Goal: Task Accomplishment & Management: Use online tool/utility

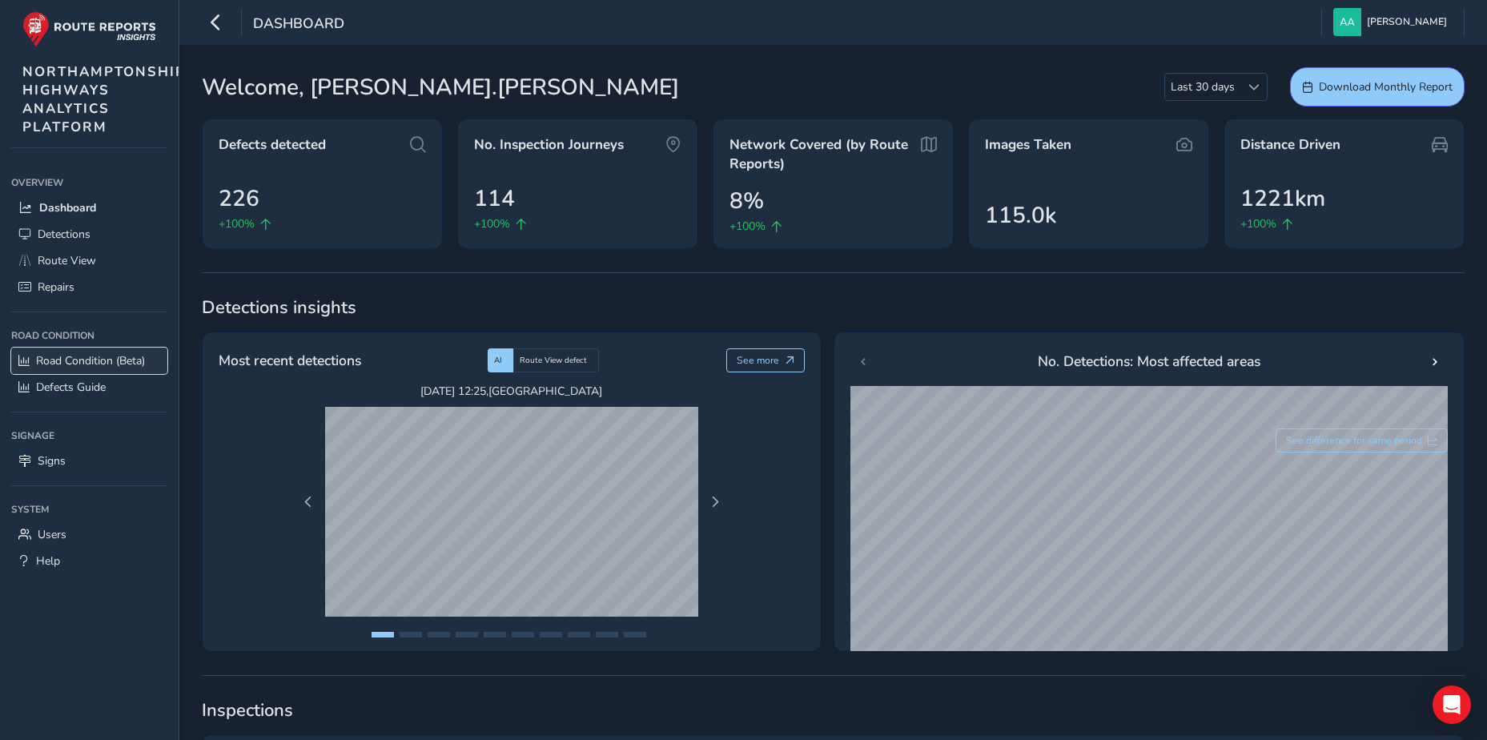
click at [87, 357] on span "Road Condition (Beta)" at bounding box center [90, 360] width 109 height 15
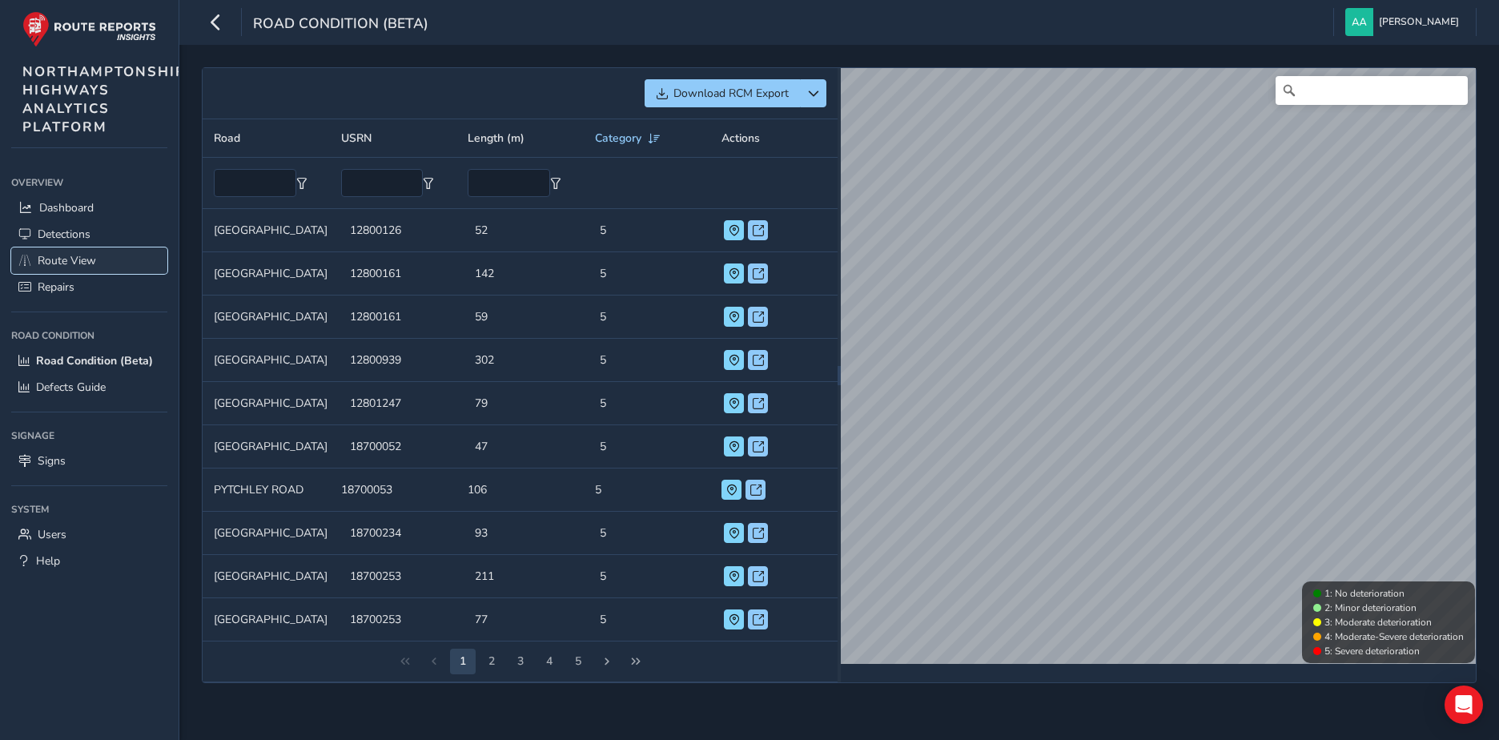
click at [51, 261] on span "Route View" at bounding box center [67, 260] width 58 height 15
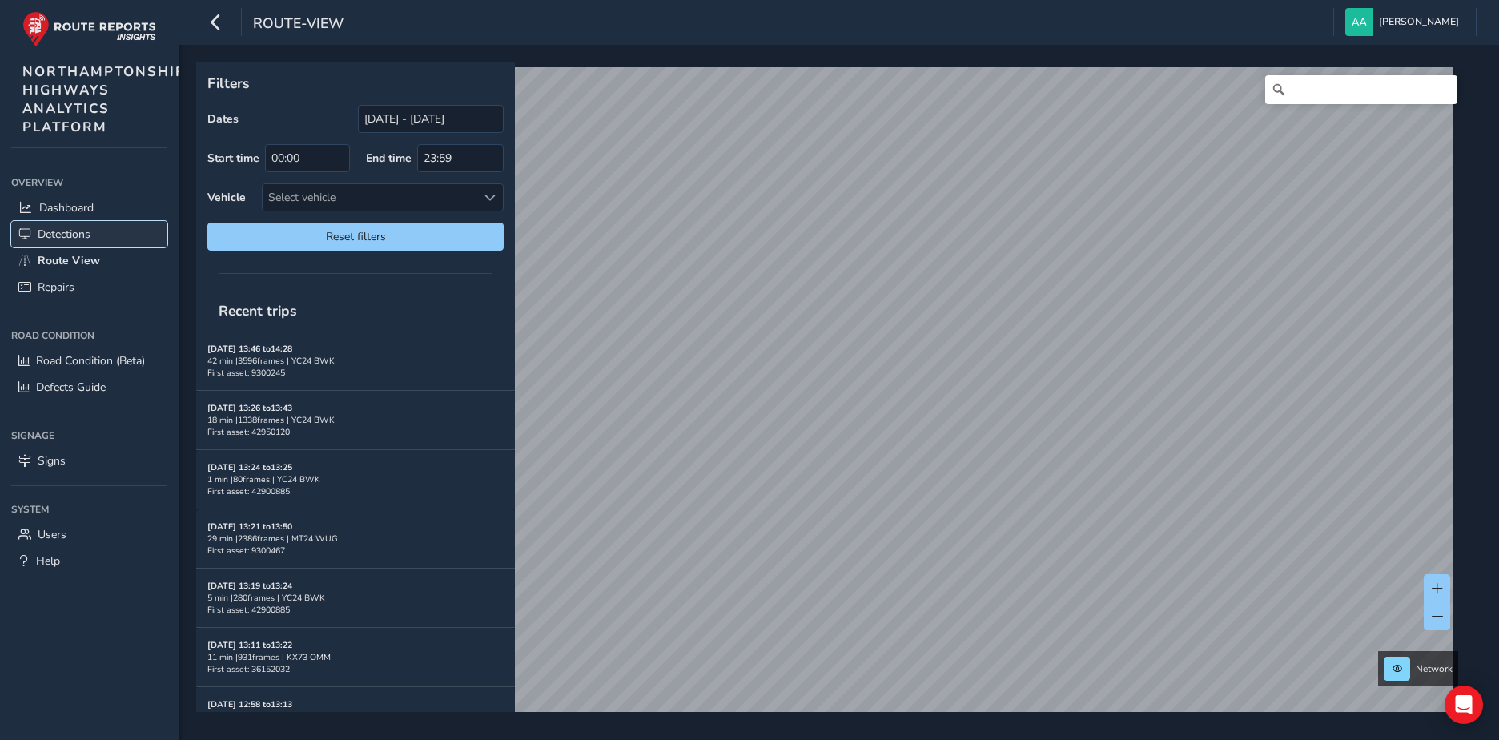
click at [68, 233] on span "Detections" at bounding box center [64, 234] width 53 height 15
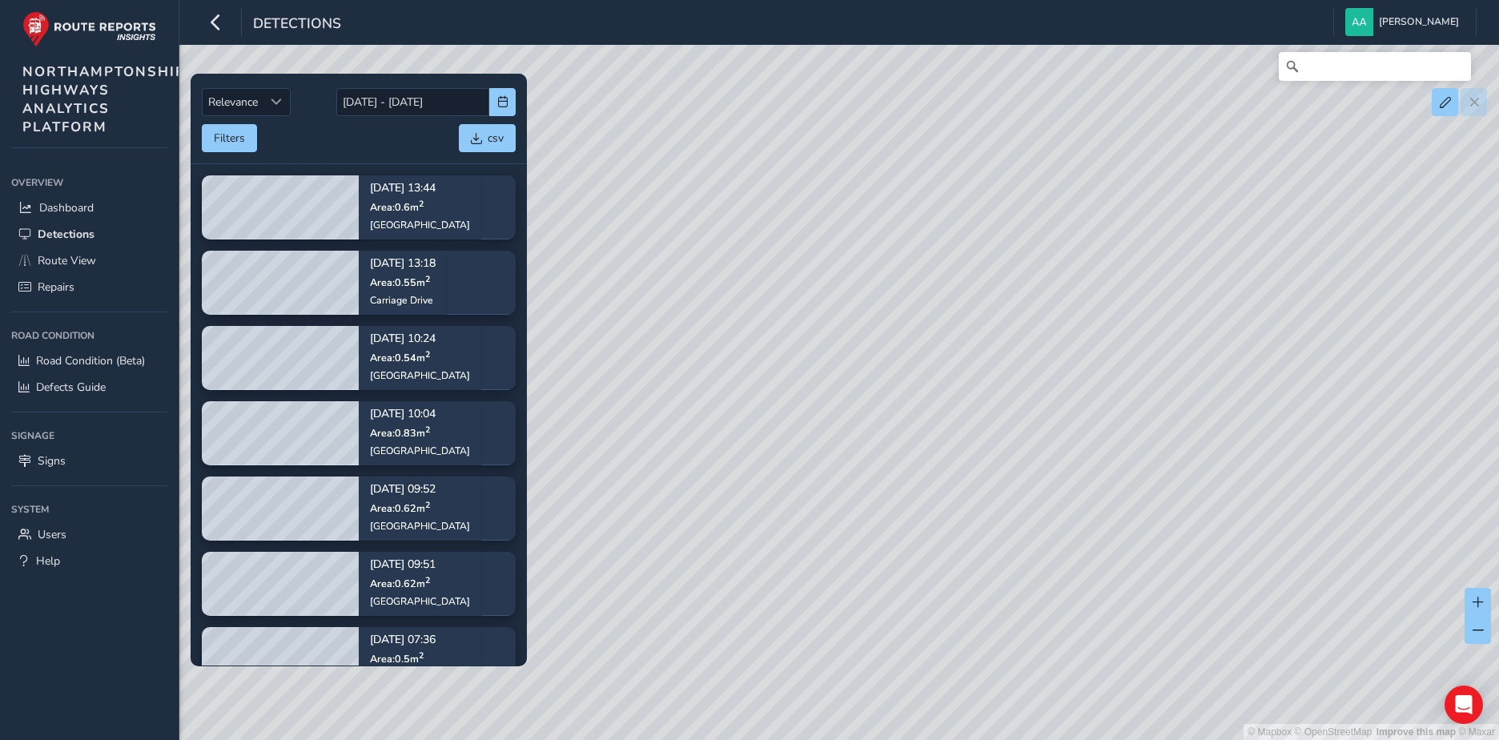
drag, startPoint x: 805, startPoint y: 551, endPoint x: 1063, endPoint y: 288, distance: 368.7
click at [758, 288] on div "© Mapbox © OpenStreetMap Improve this map © Maxar" at bounding box center [749, 370] width 1499 height 740
drag, startPoint x: 941, startPoint y: 560, endPoint x: 948, endPoint y: 338, distance: 222.0
click at [758, 338] on div "© Mapbox © OpenStreetMap Improve this map © Maxar" at bounding box center [749, 370] width 1499 height 740
drag, startPoint x: 1008, startPoint y: 601, endPoint x: 1003, endPoint y: 616, distance: 16.0
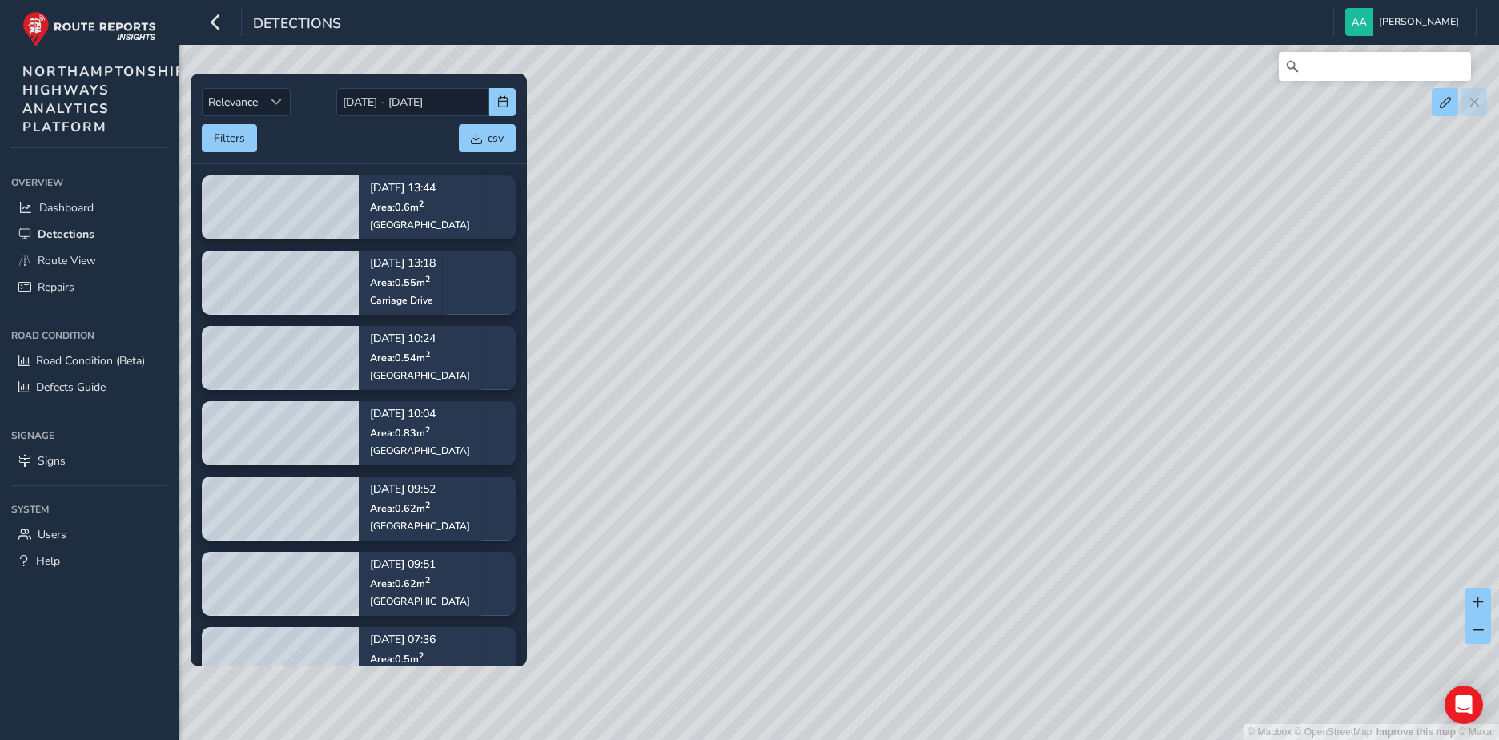
click at [758, 449] on div "© Mapbox © OpenStreetMap Improve this map © Maxar" at bounding box center [749, 370] width 1499 height 740
drag, startPoint x: 1038, startPoint y: 252, endPoint x: 949, endPoint y: 634, distance: 391.5
click at [758, 449] on div "© Mapbox © OpenStreetMap Improve this map © Maxar" at bounding box center [749, 370] width 1499 height 740
drag, startPoint x: 964, startPoint y: 308, endPoint x: 969, endPoint y: 428, distance: 119.4
click at [758, 428] on div "© Mapbox © OpenStreetMap Improve this map © Maxar" at bounding box center [749, 370] width 1499 height 740
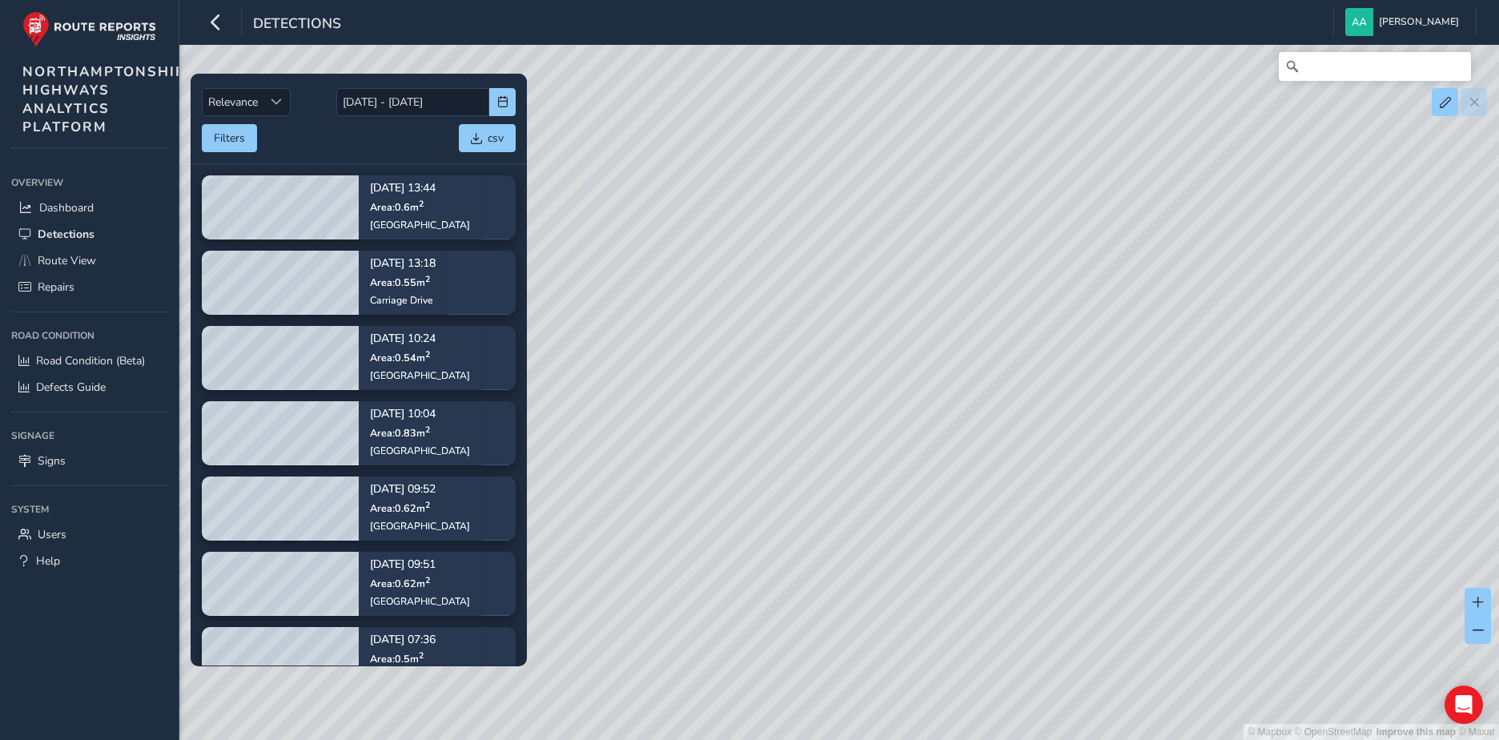
drag, startPoint x: 862, startPoint y: 333, endPoint x: 871, endPoint y: 547, distance: 214.0
click at [758, 449] on div "© Mapbox © OpenStreetMap Improve this map © Maxar" at bounding box center [749, 370] width 1499 height 740
drag, startPoint x: 991, startPoint y: 279, endPoint x: 988, endPoint y: 477, distance: 197.8
click at [758, 449] on div "© Mapbox © OpenStreetMap Improve this map © Maxar" at bounding box center [749, 370] width 1499 height 740
drag, startPoint x: 915, startPoint y: 366, endPoint x: 931, endPoint y: 468, distance: 103.0
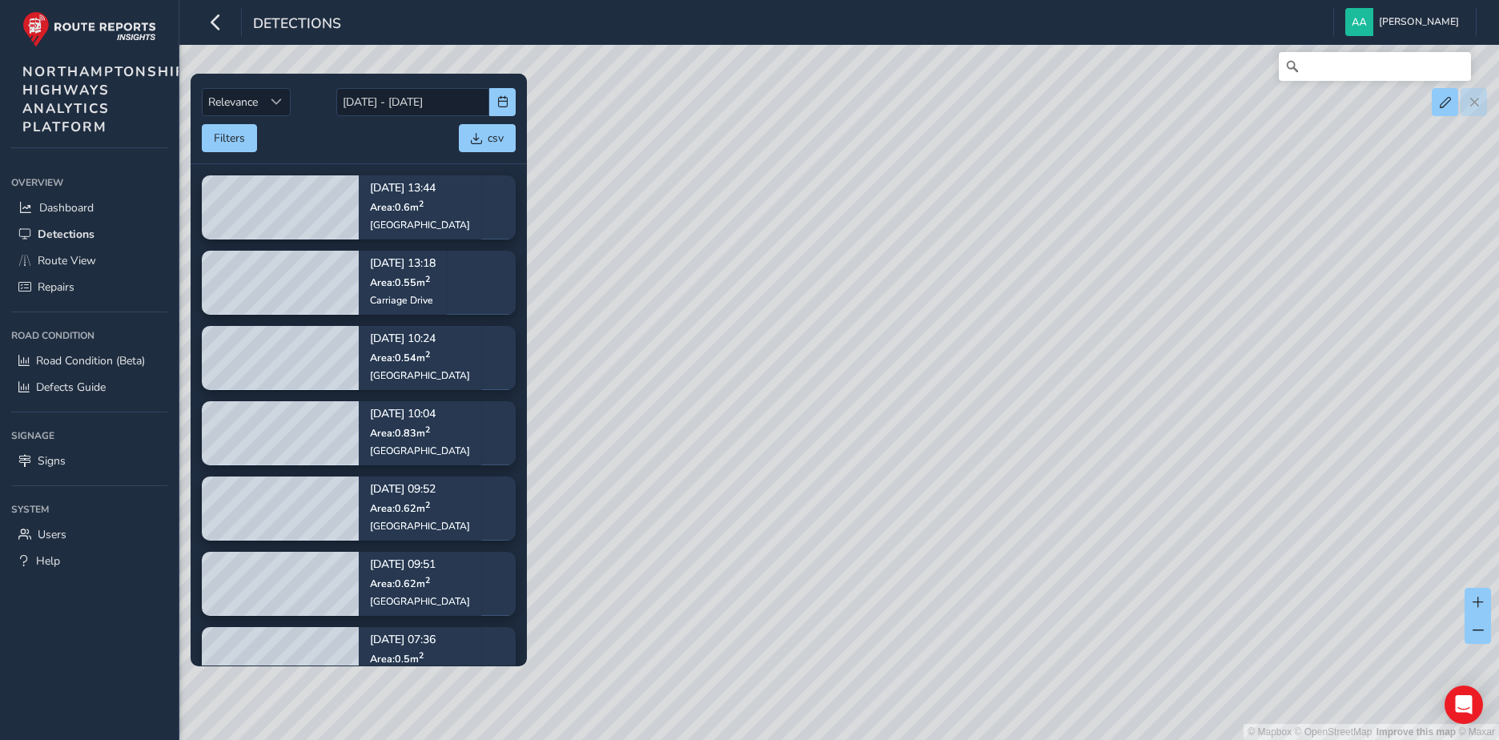
click at [758, 449] on div "© Mapbox © OpenStreetMap Improve this map © Maxar" at bounding box center [749, 370] width 1499 height 740
click at [66, 257] on span "Route View" at bounding box center [67, 260] width 58 height 15
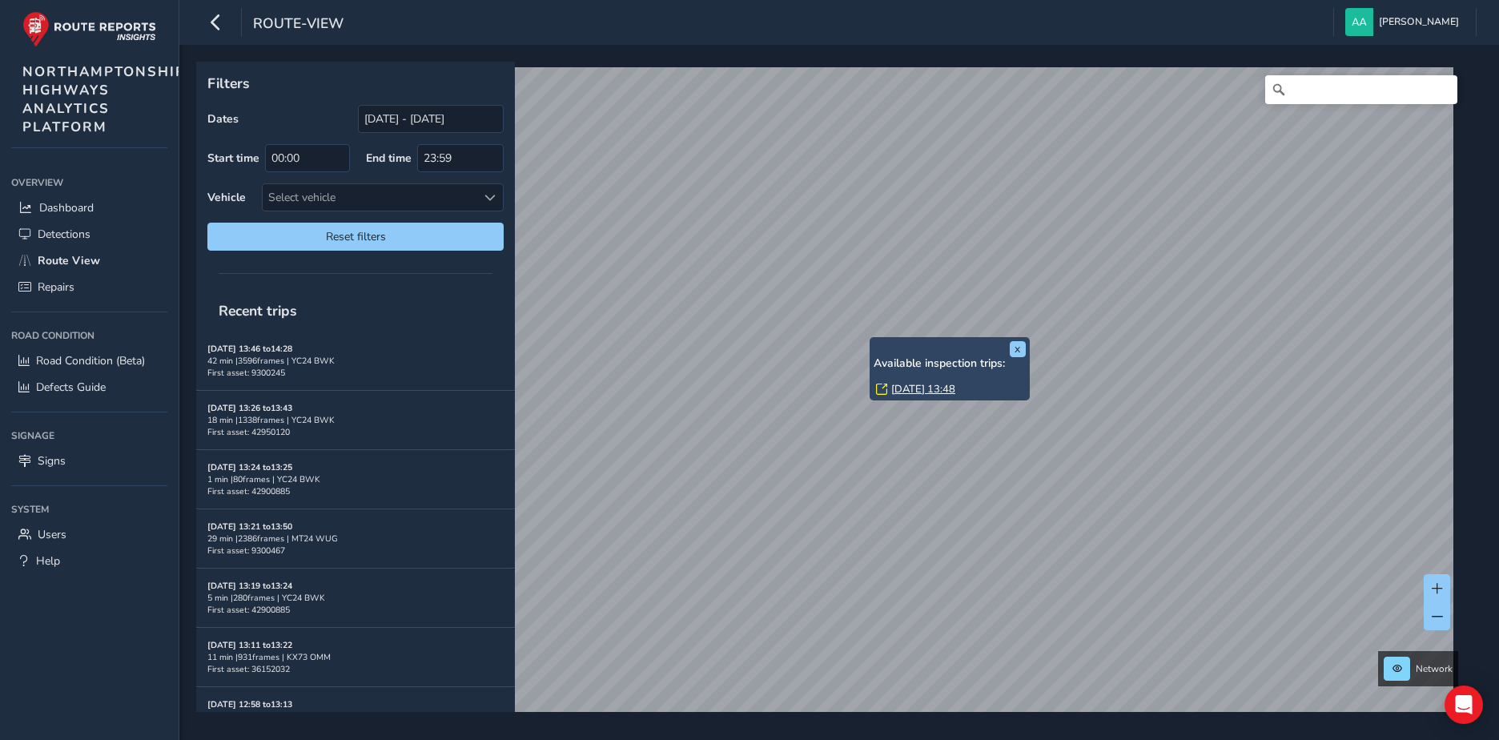
click at [758, 339] on div "x Available inspection trips: [DATE] 13:48" at bounding box center [950, 368] width 160 height 63
click at [758, 400] on link "[DATE] 13:48" at bounding box center [921, 400] width 64 height 14
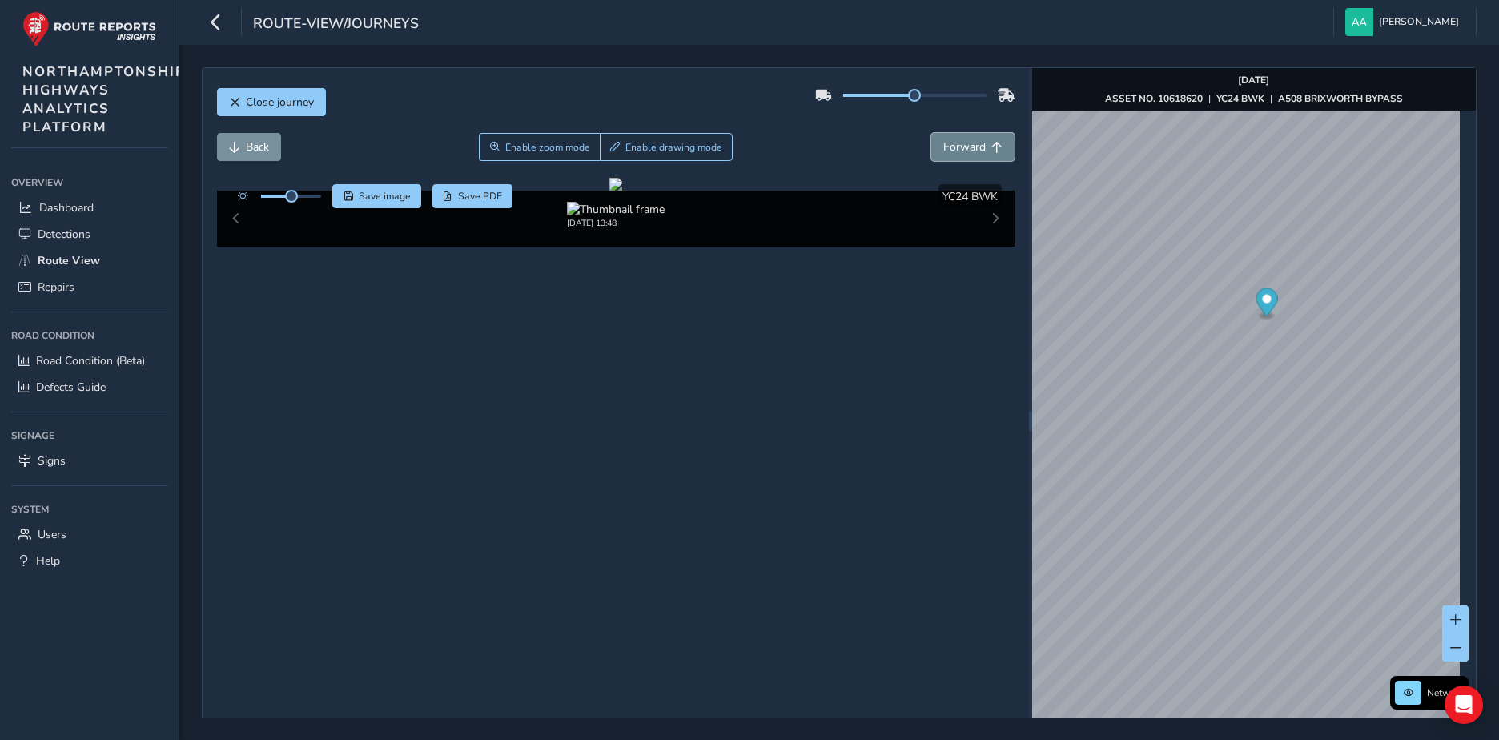
click at [758, 151] on span "Forward" at bounding box center [965, 146] width 42 height 15
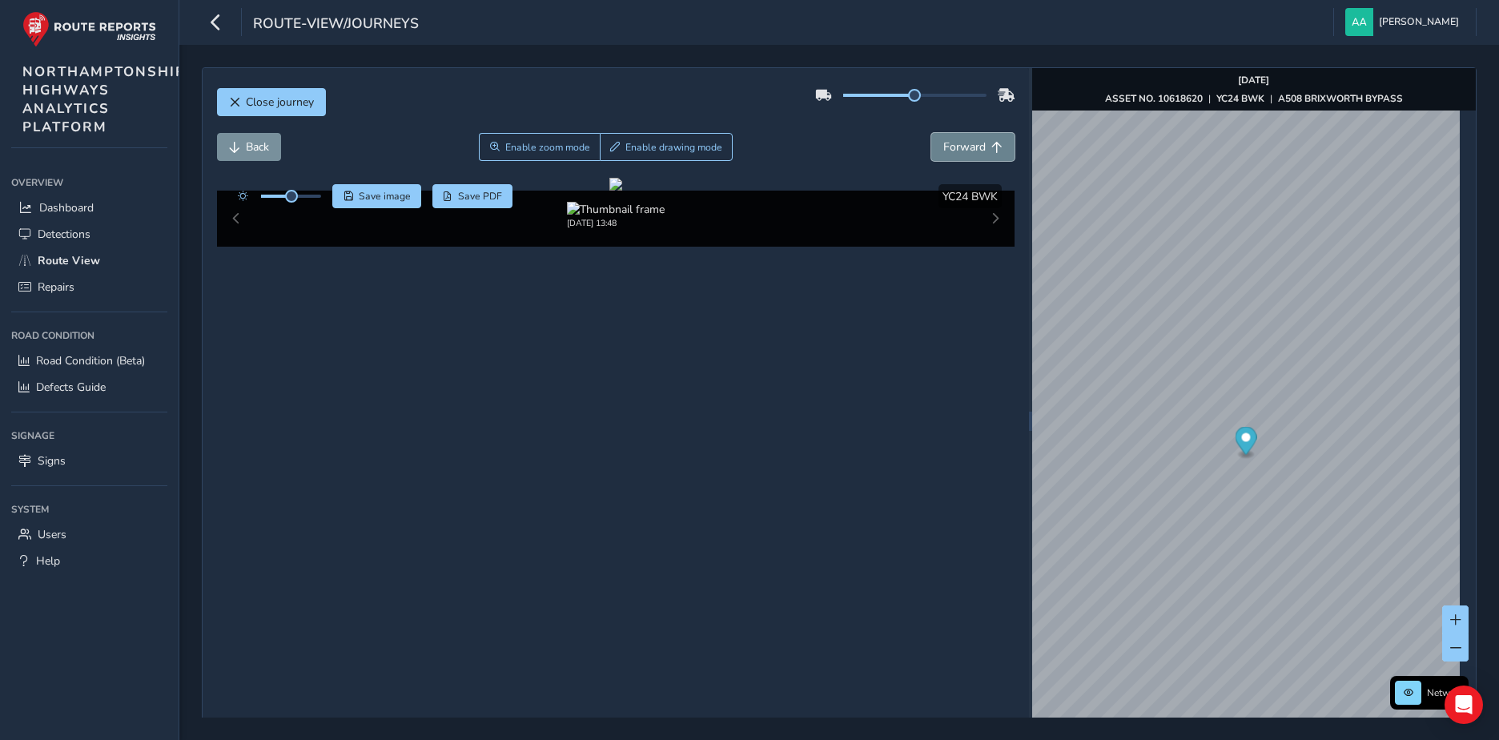
click at [758, 151] on span "Forward" at bounding box center [965, 146] width 42 height 15
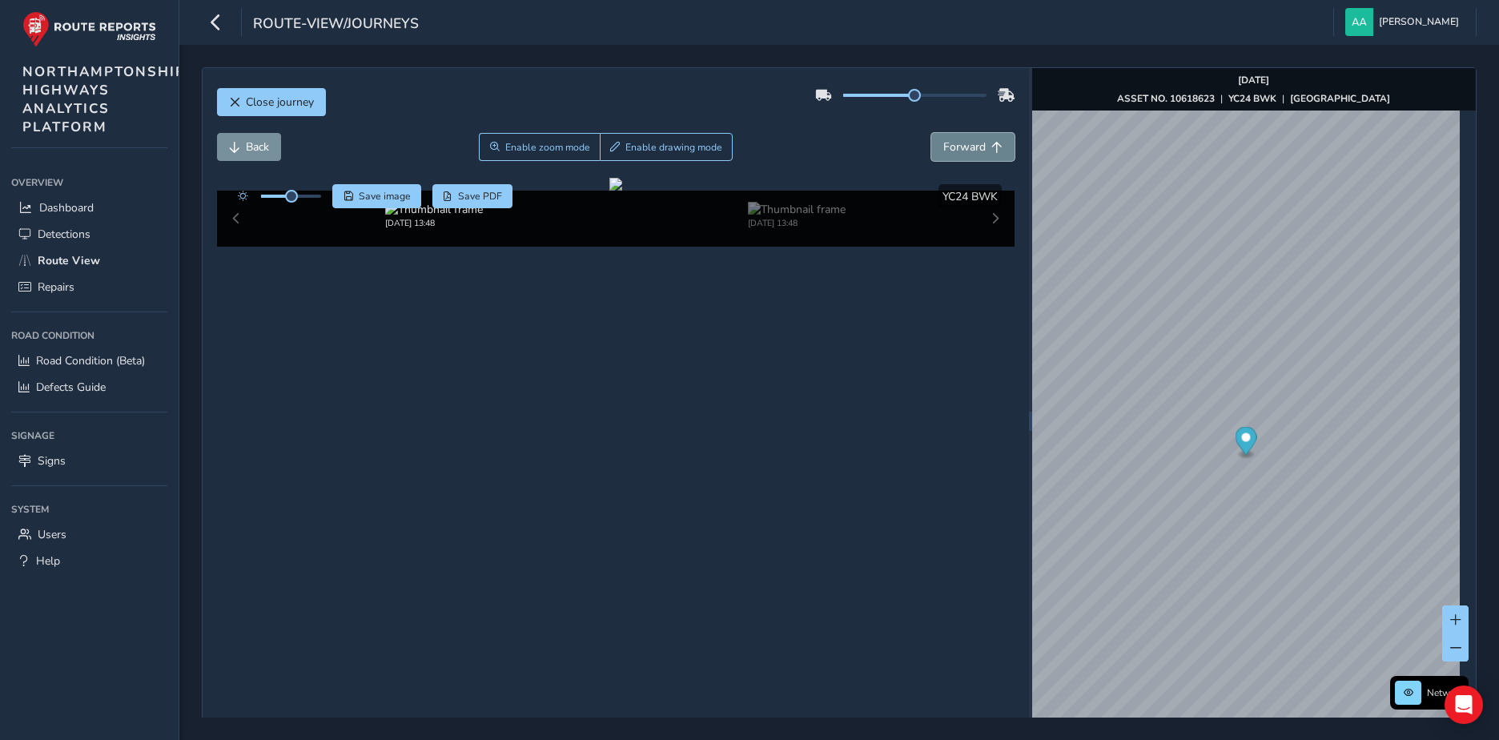
click at [758, 151] on span "Forward" at bounding box center [965, 146] width 42 height 15
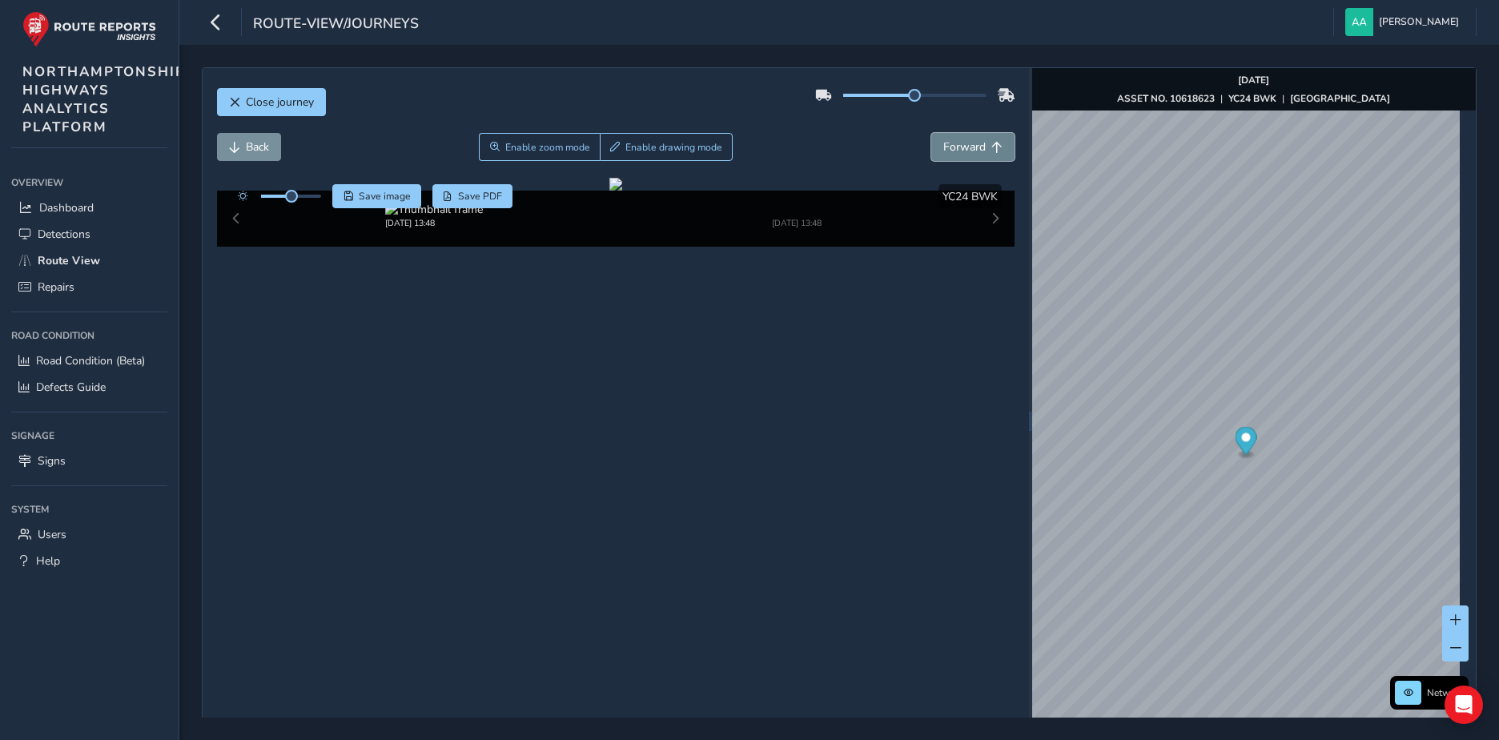
click at [758, 151] on span "Forward" at bounding box center [965, 146] width 42 height 15
click at [758, 140] on span "Forward" at bounding box center [965, 146] width 42 height 15
click at [758, 143] on span "Forward" at bounding box center [965, 146] width 42 height 15
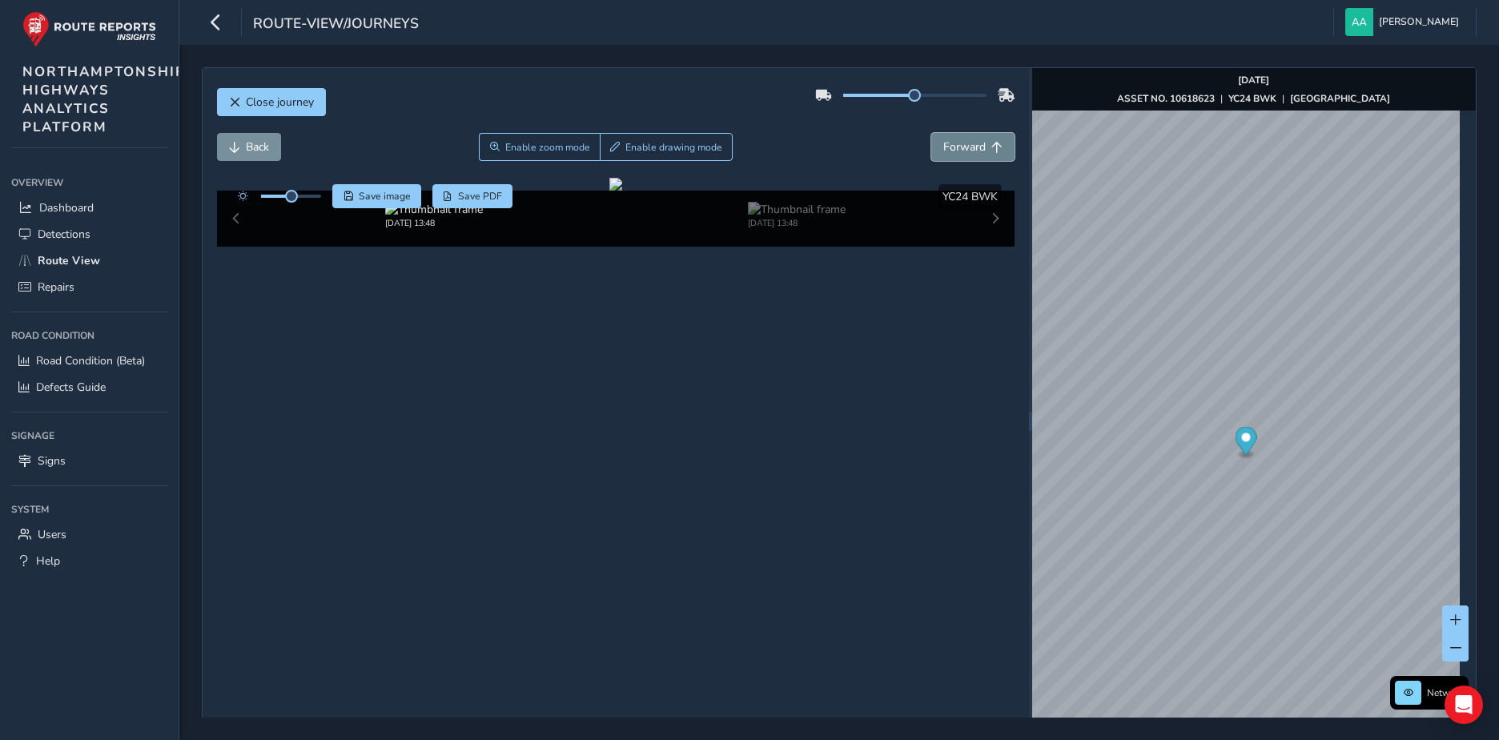
click at [758, 143] on span "Forward" at bounding box center [965, 146] width 42 height 15
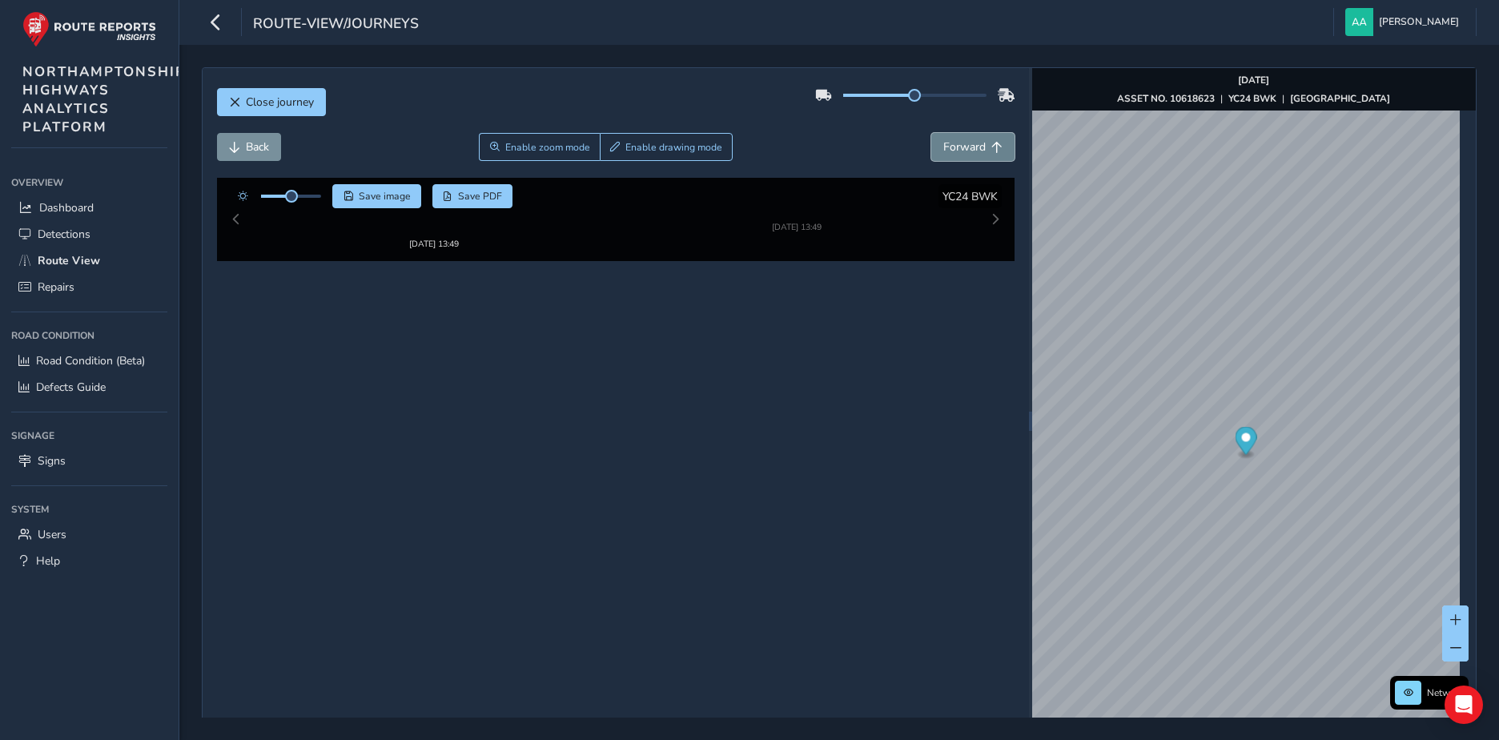
click at [758, 143] on span "Forward" at bounding box center [965, 146] width 42 height 15
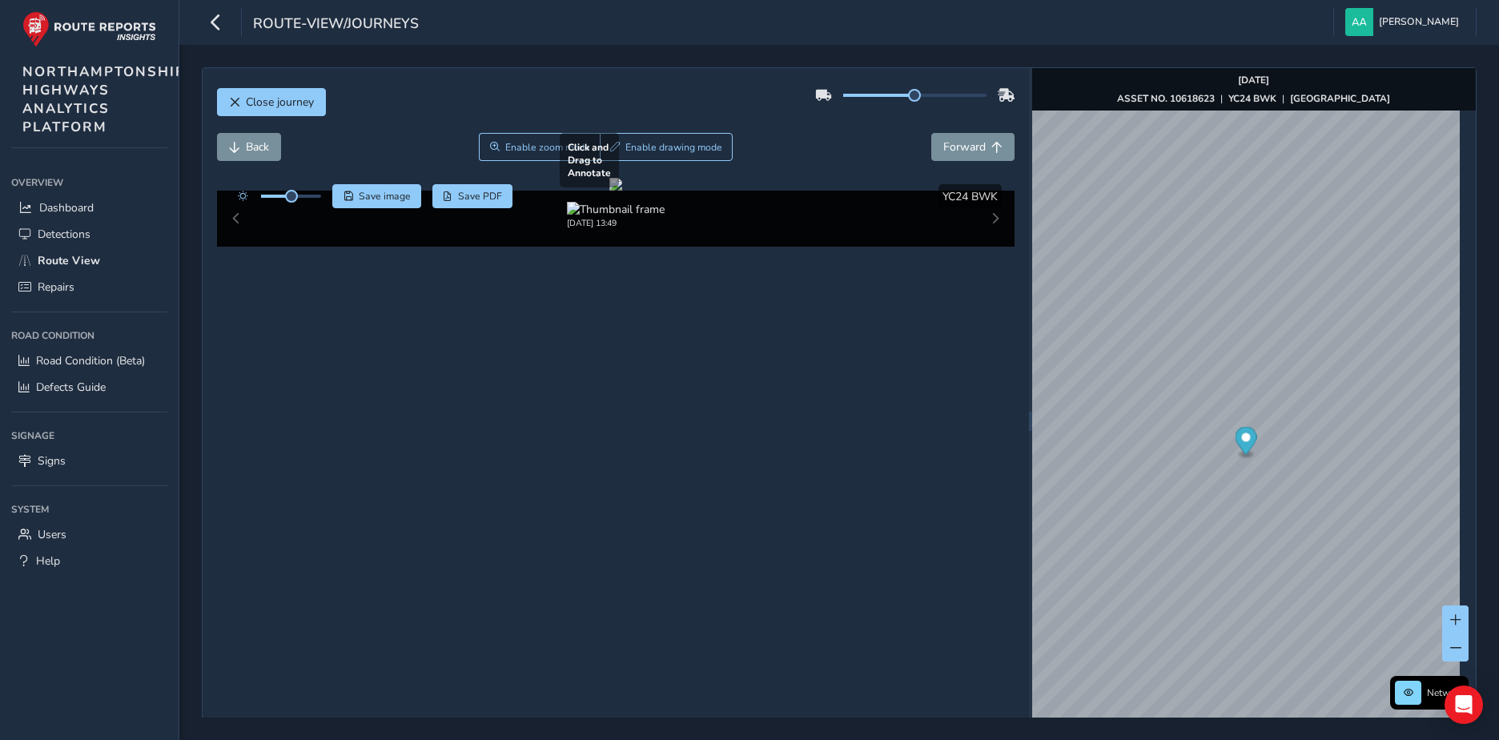
click at [622, 191] on div at bounding box center [616, 184] width 13 height 13
click at [524, 150] on span "Enable zoom mode" at bounding box center [547, 147] width 85 height 13
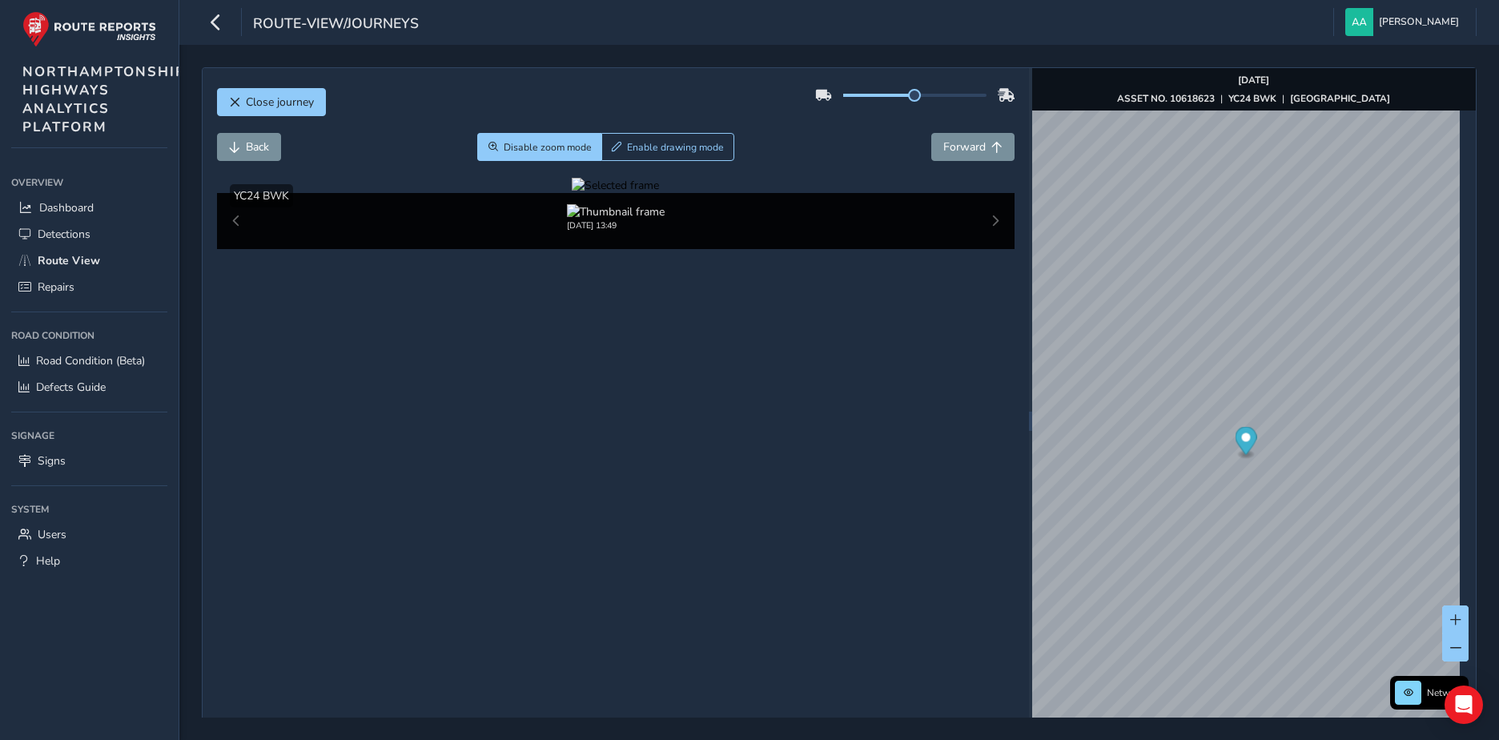
click at [659, 193] on div at bounding box center [615, 185] width 87 height 15
drag, startPoint x: 767, startPoint y: 486, endPoint x: 968, endPoint y: 441, distance: 206.2
click at [758, 441] on img at bounding box center [283, 323] width 2307 height 1298
click at [557, 152] on span "Disable zoom mode" at bounding box center [548, 147] width 88 height 13
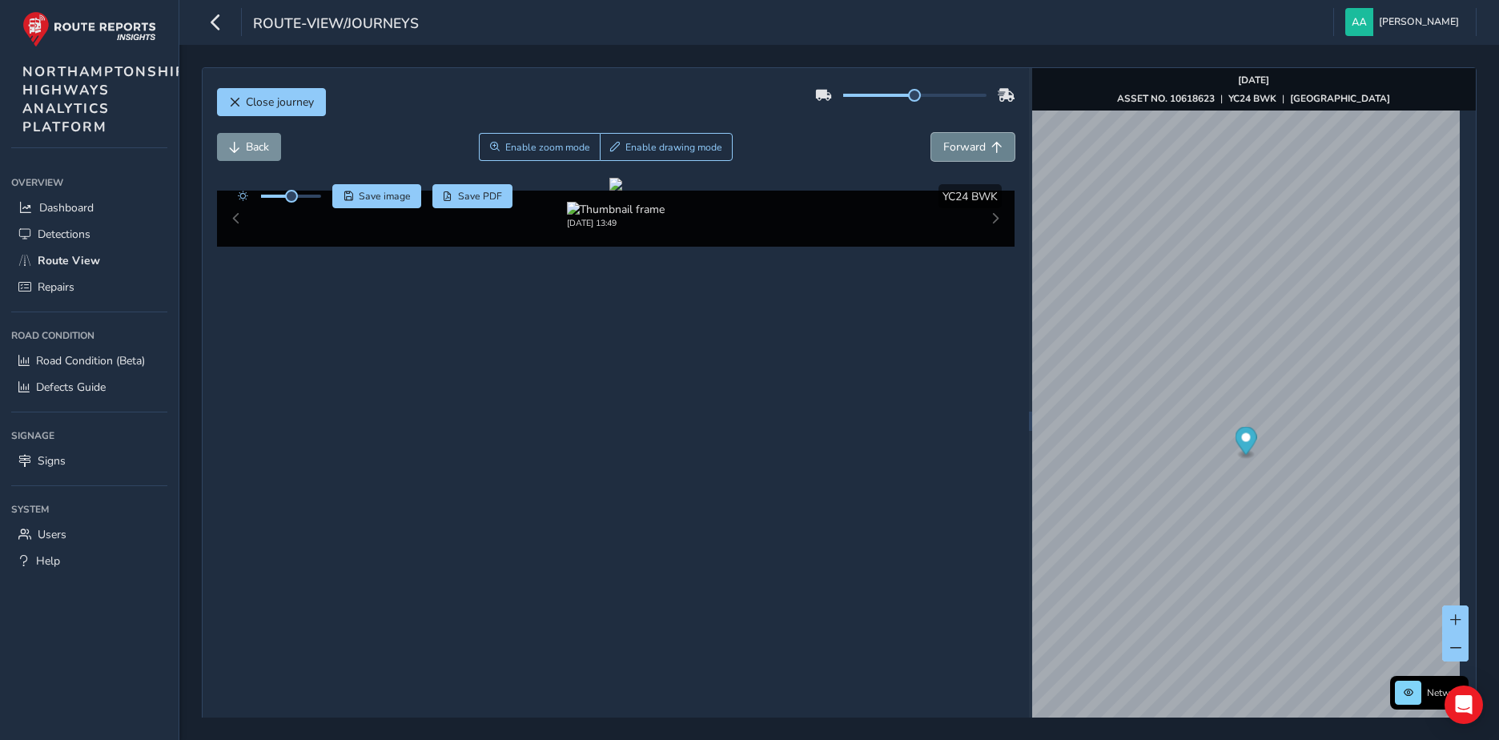
click at [758, 150] on button "Forward" at bounding box center [972, 147] width 83 height 28
click at [758, 148] on span "Forward" at bounding box center [965, 146] width 42 height 15
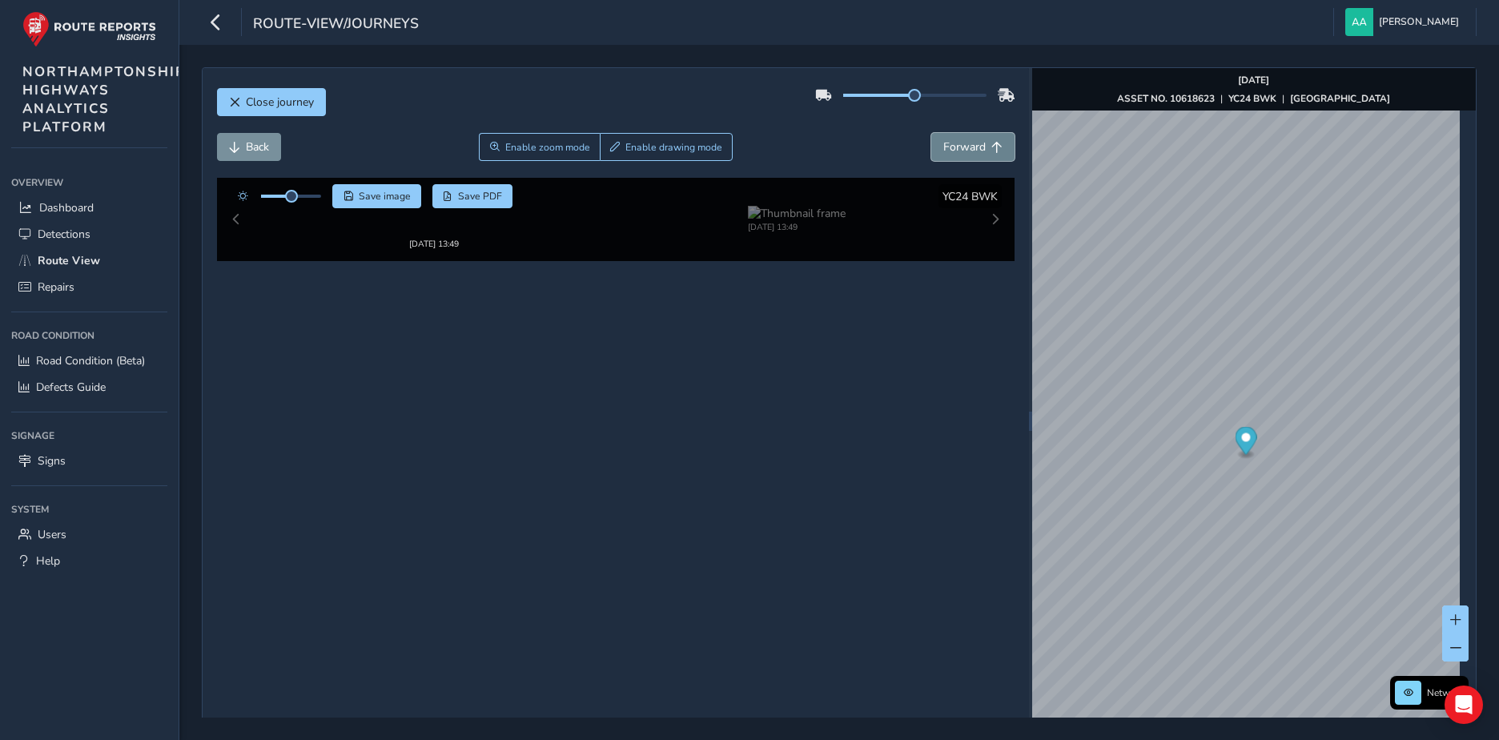
click at [758, 148] on span "Forward" at bounding box center [965, 146] width 42 height 15
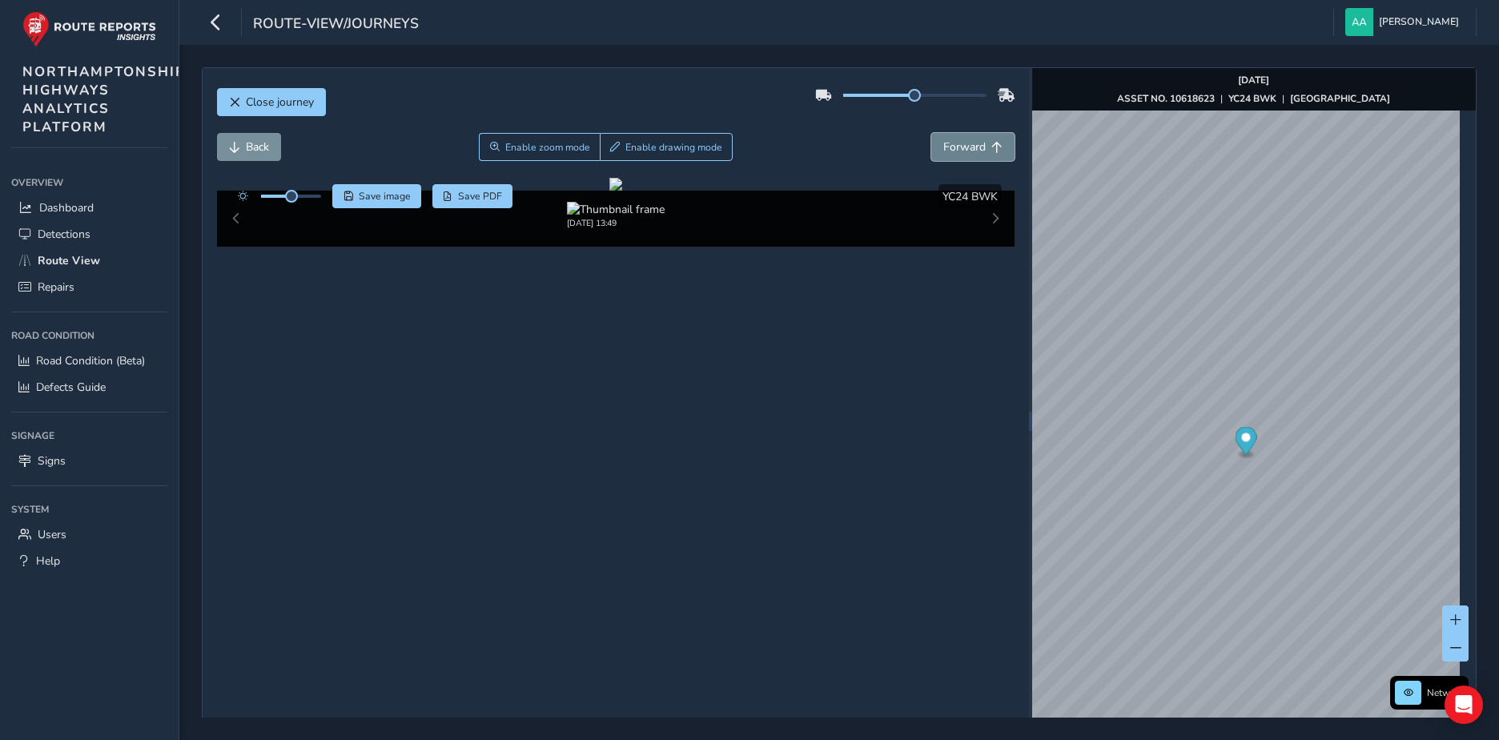
click at [758, 148] on span "Forward" at bounding box center [965, 146] width 42 height 15
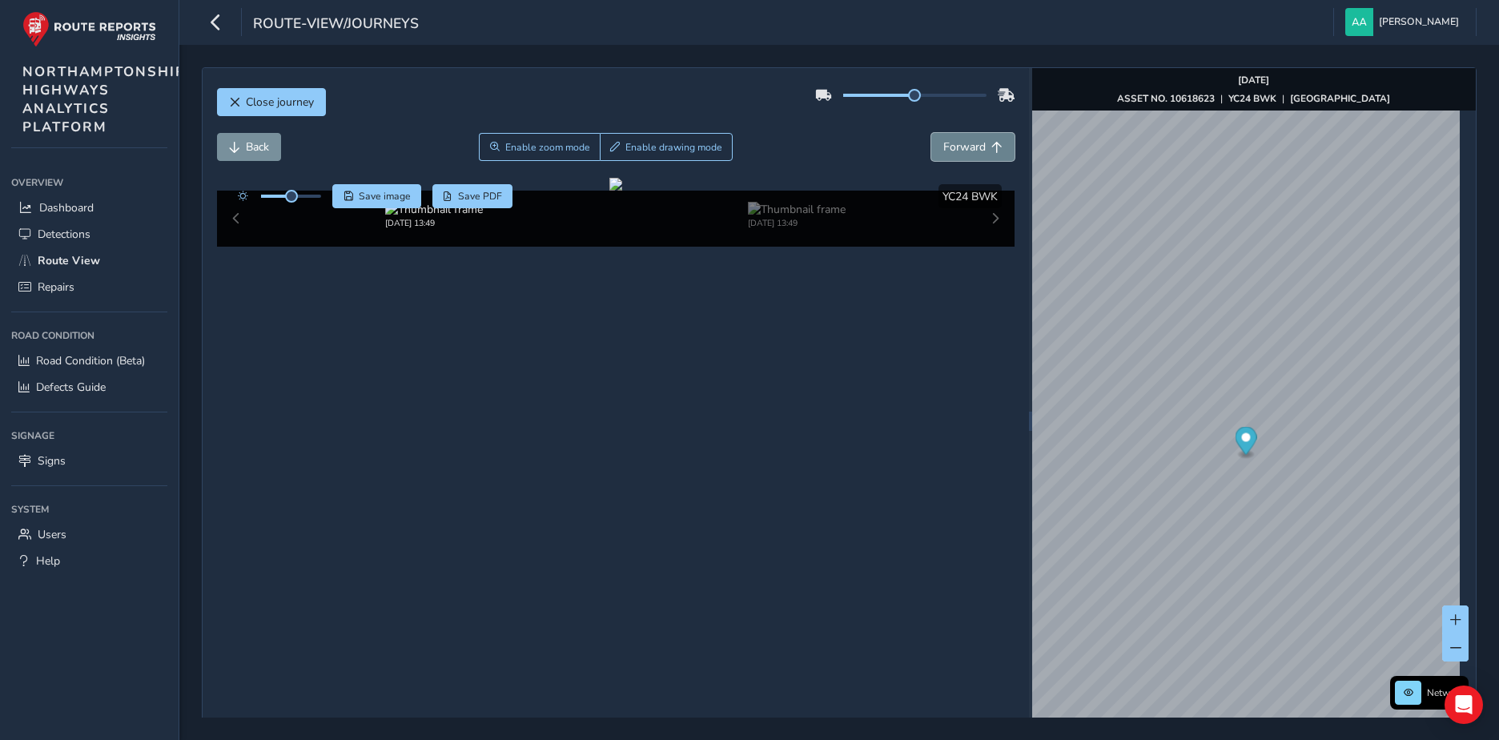
click at [758, 148] on span "Forward" at bounding box center [965, 146] width 42 height 15
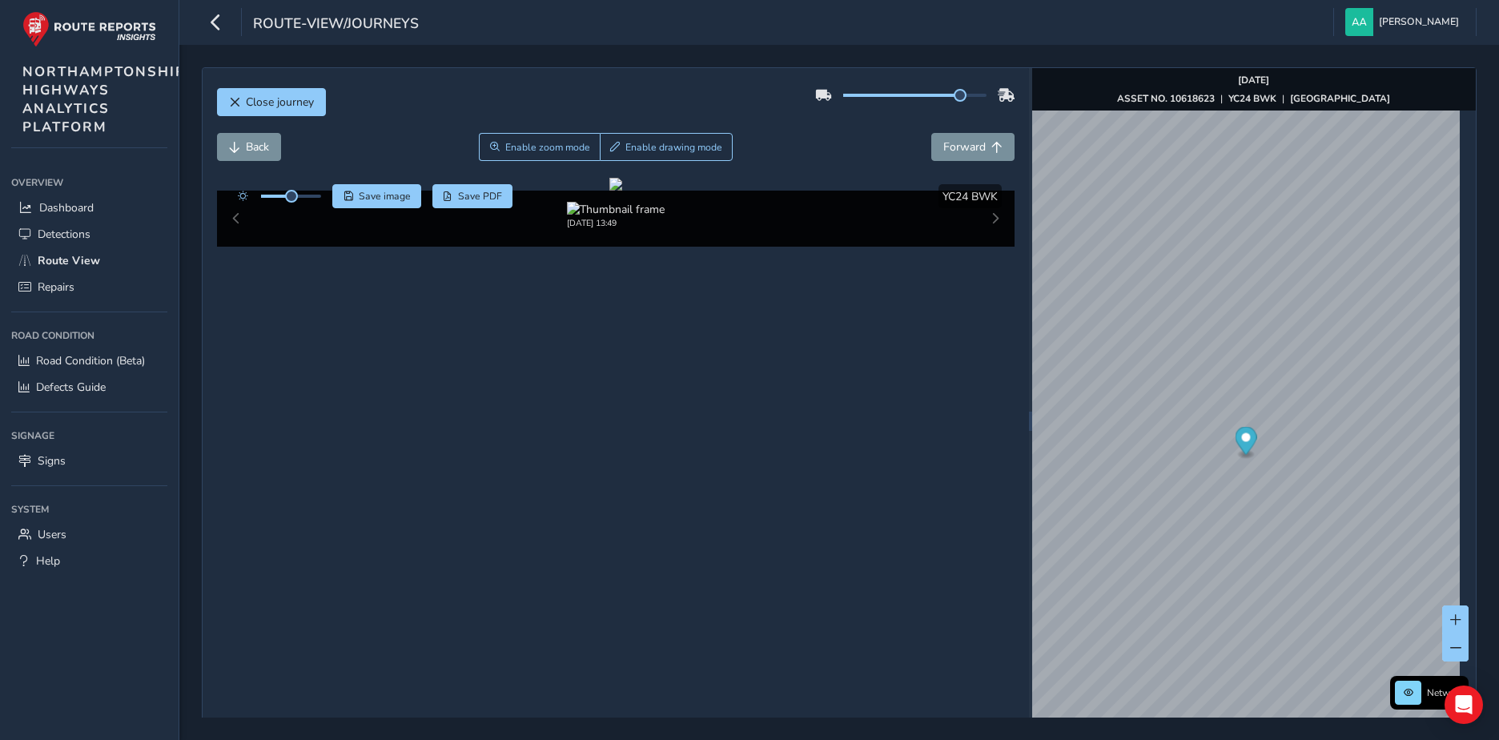
drag, startPoint x: 910, startPoint y: 97, endPoint x: 954, endPoint y: 98, distance: 44.1
click at [758, 98] on span at bounding box center [960, 95] width 13 height 13
click at [758, 147] on span "Forward" at bounding box center [965, 146] width 42 height 15
drag, startPoint x: 949, startPoint y: 98, endPoint x: 867, endPoint y: 108, distance: 83.2
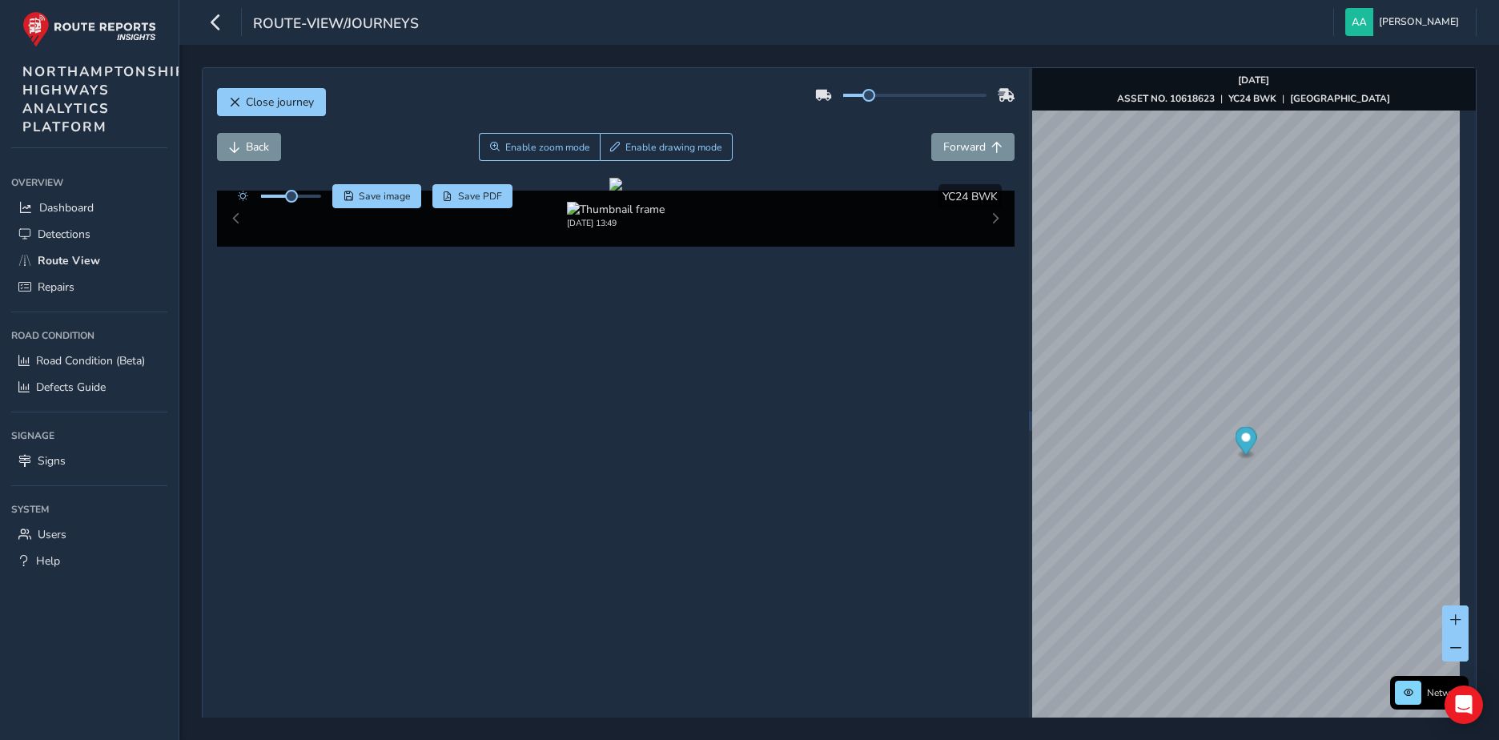
click at [758, 108] on div "Close journey" at bounding box center [616, 107] width 799 height 51
click at [758, 147] on span "Forward" at bounding box center [965, 146] width 42 height 15
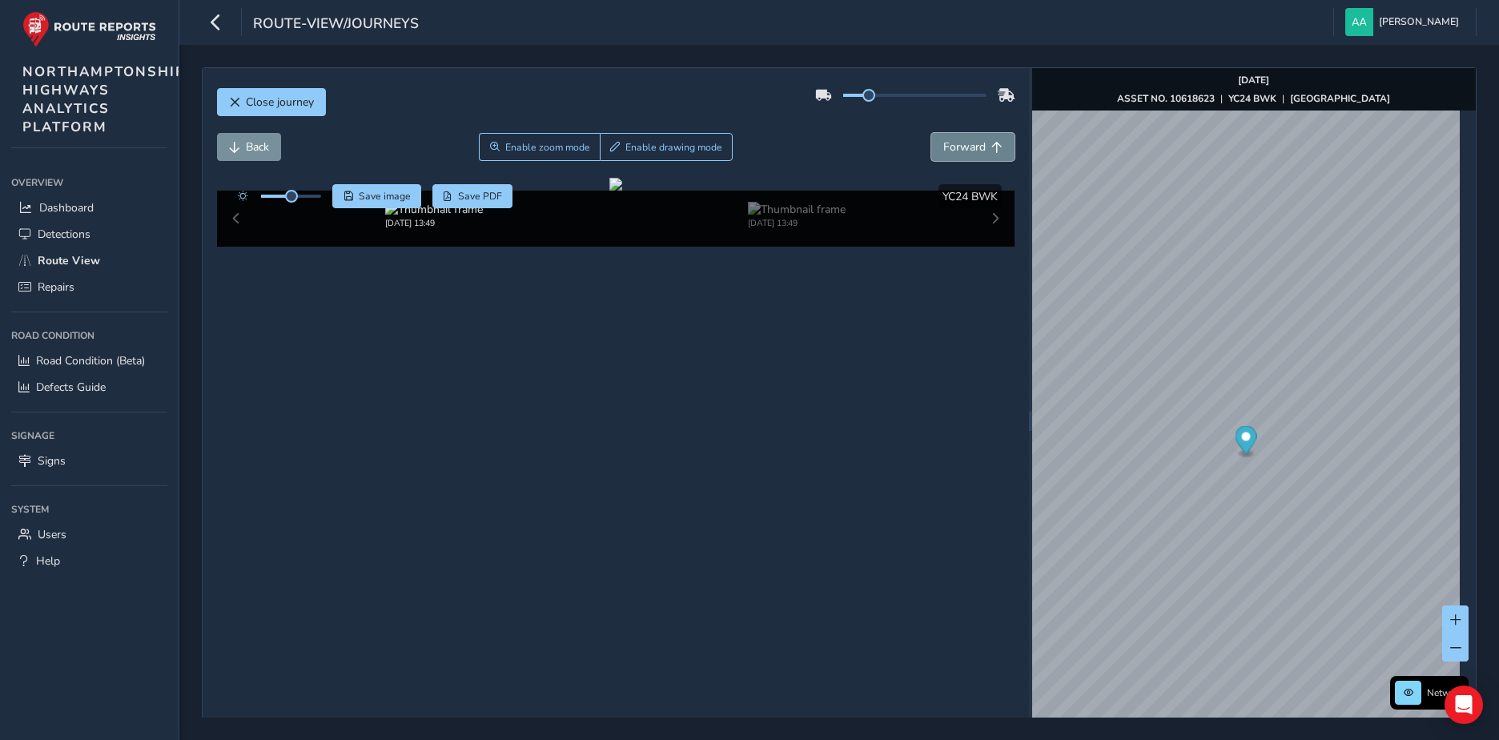
click at [758, 147] on span "Forward" at bounding box center [965, 146] width 42 height 15
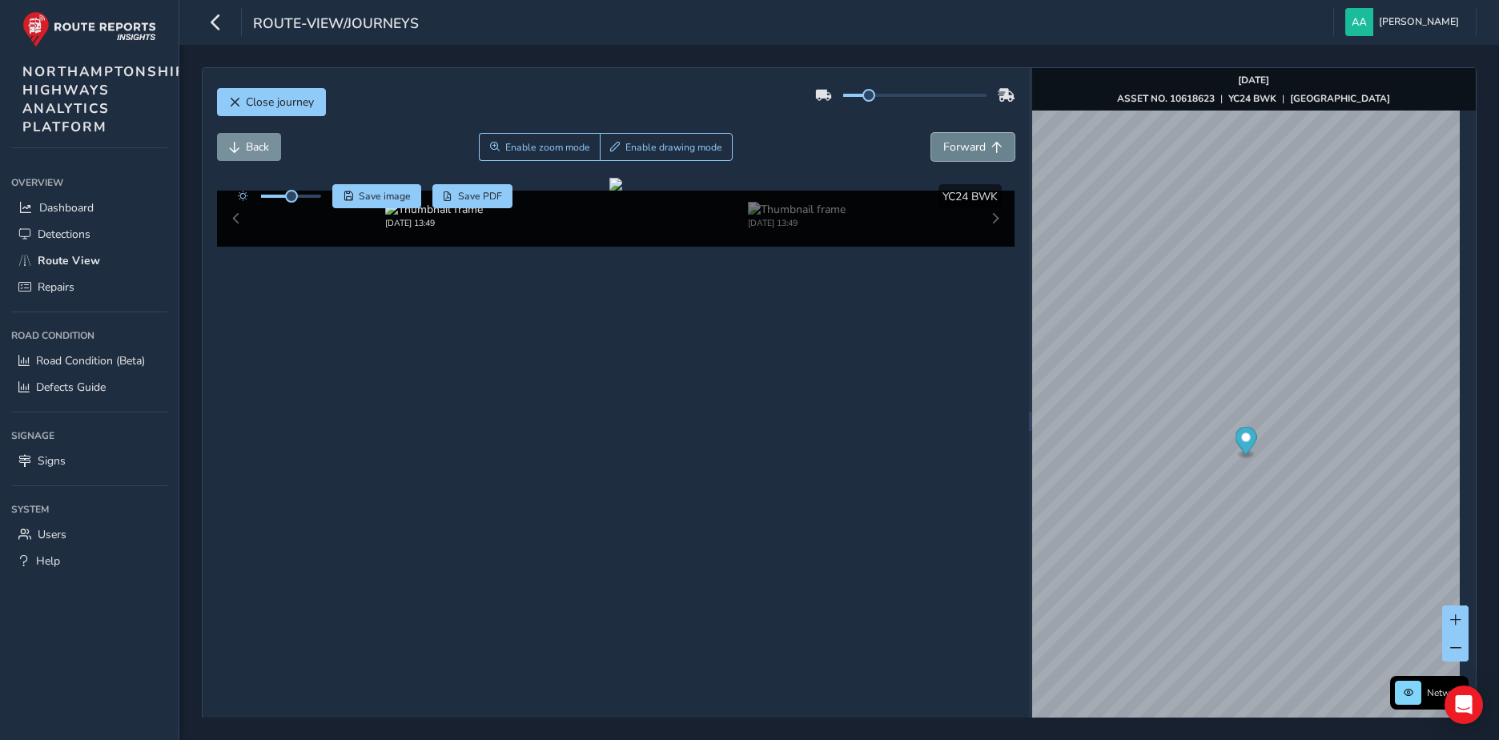
click at [758, 147] on span "Forward" at bounding box center [965, 146] width 42 height 15
click at [243, 101] on button "Close journey" at bounding box center [271, 102] width 109 height 28
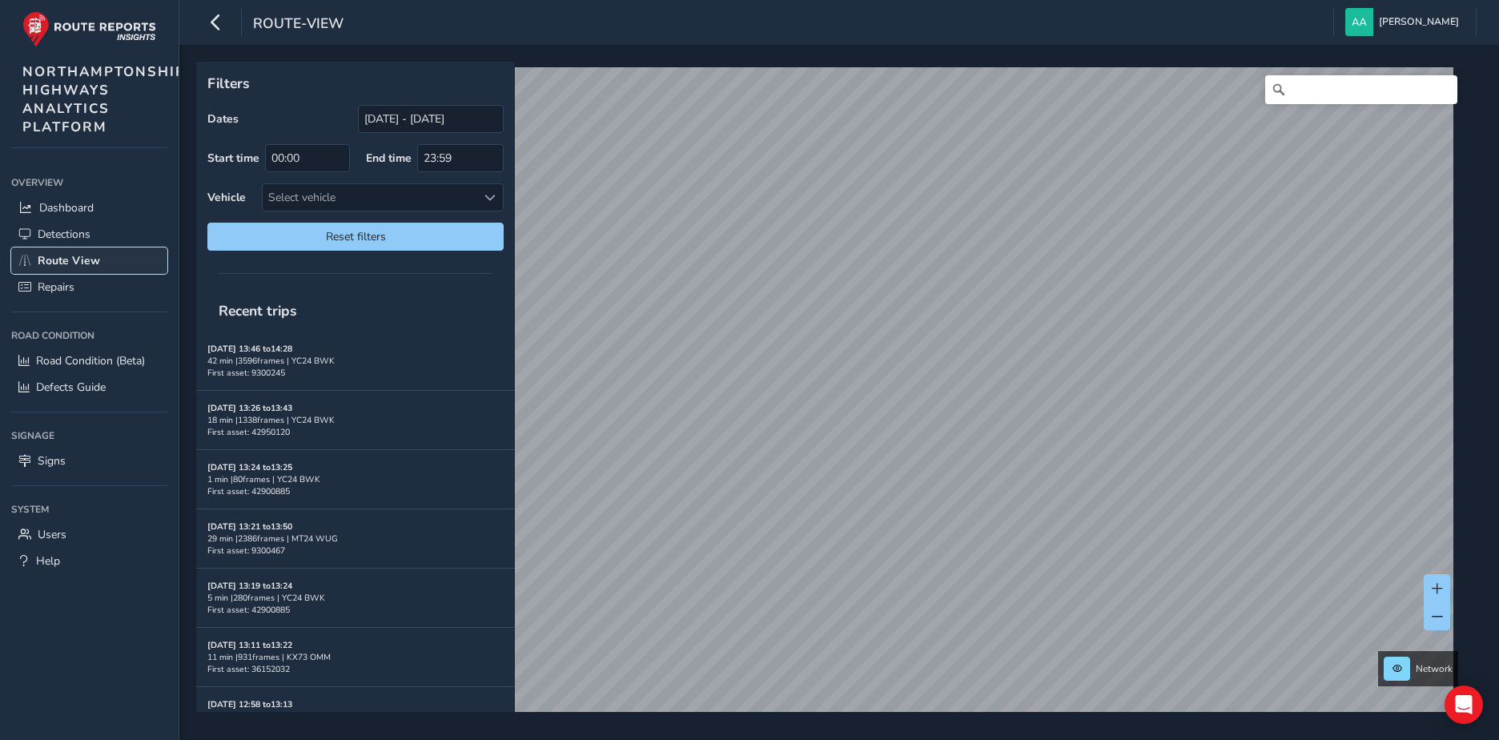
click at [59, 258] on span "Route View" at bounding box center [69, 260] width 62 height 15
click at [95, 356] on span "Road Condition (Beta)" at bounding box center [90, 360] width 109 height 15
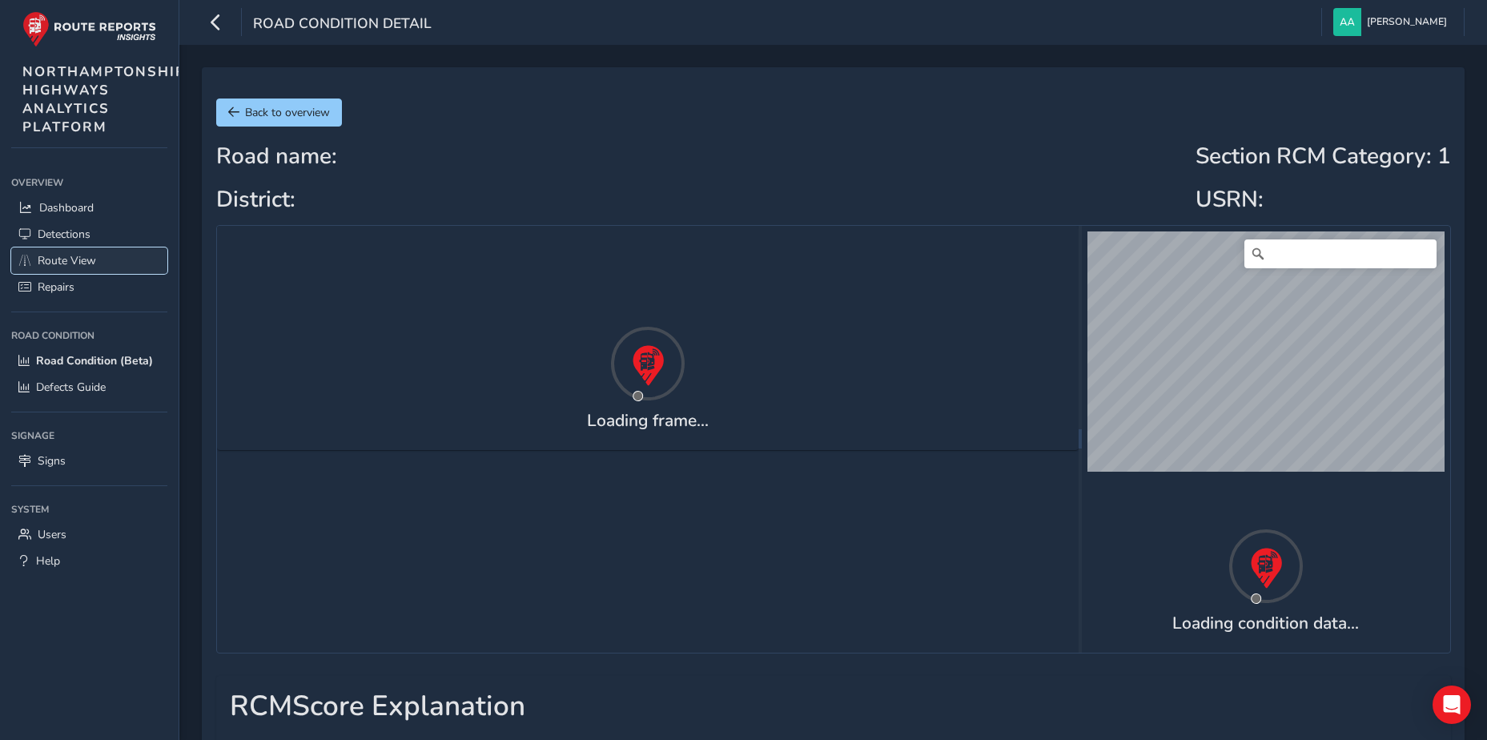
click at [79, 266] on span "Route View" at bounding box center [67, 260] width 58 height 15
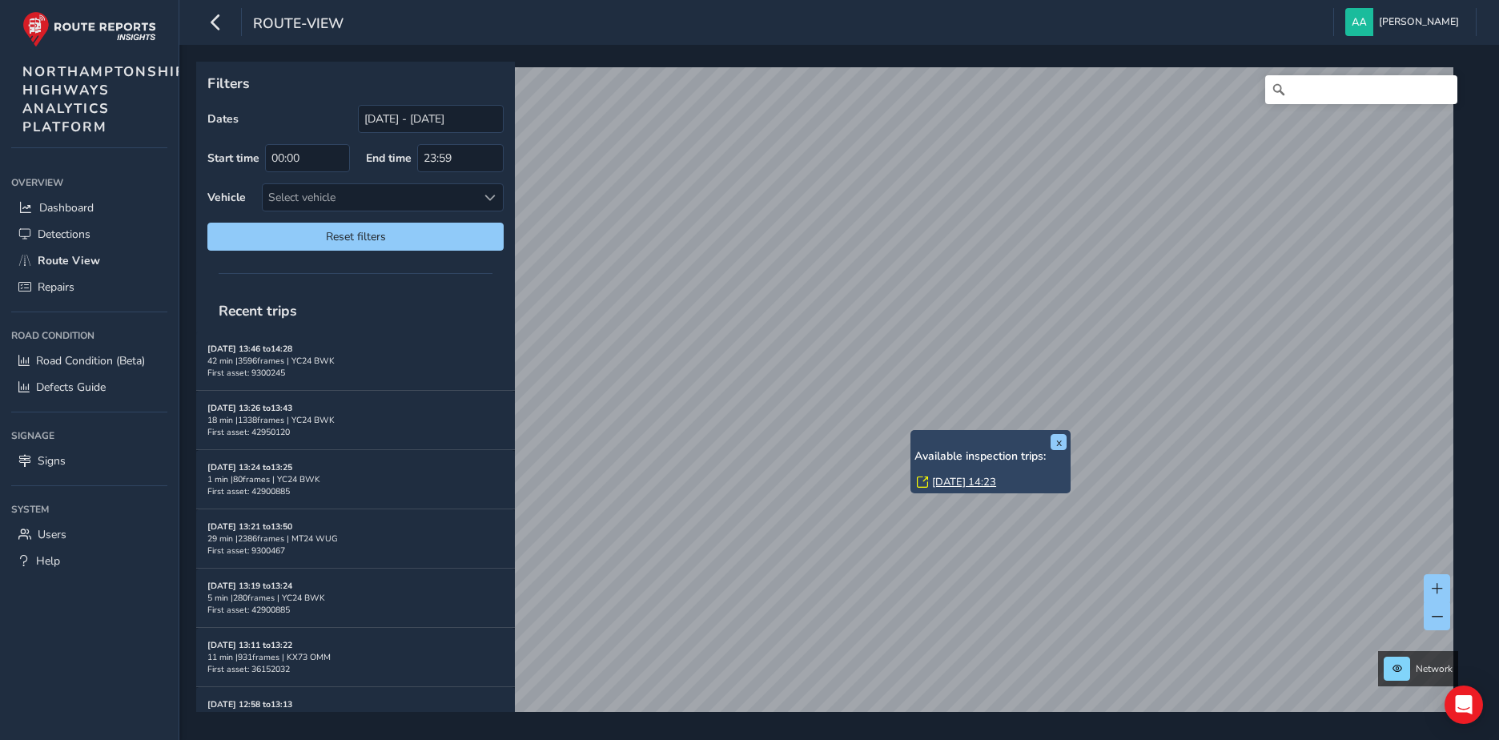
click at [950, 477] on link "Thu, 28 Aug, 14:23" at bounding box center [964, 482] width 64 height 14
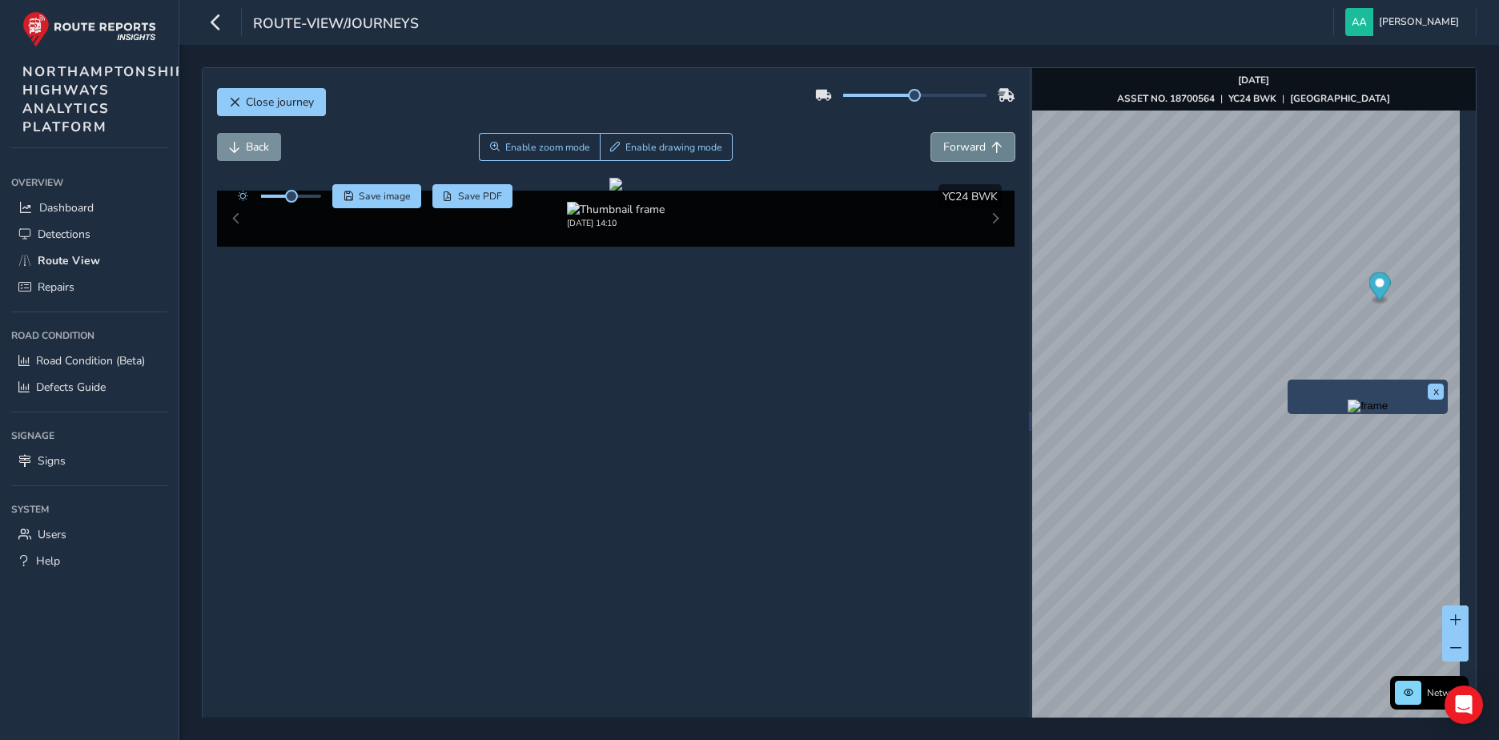
click at [970, 148] on span "Forward" at bounding box center [965, 146] width 42 height 15
click at [549, 145] on span "Enable zoom mode" at bounding box center [547, 147] width 85 height 13
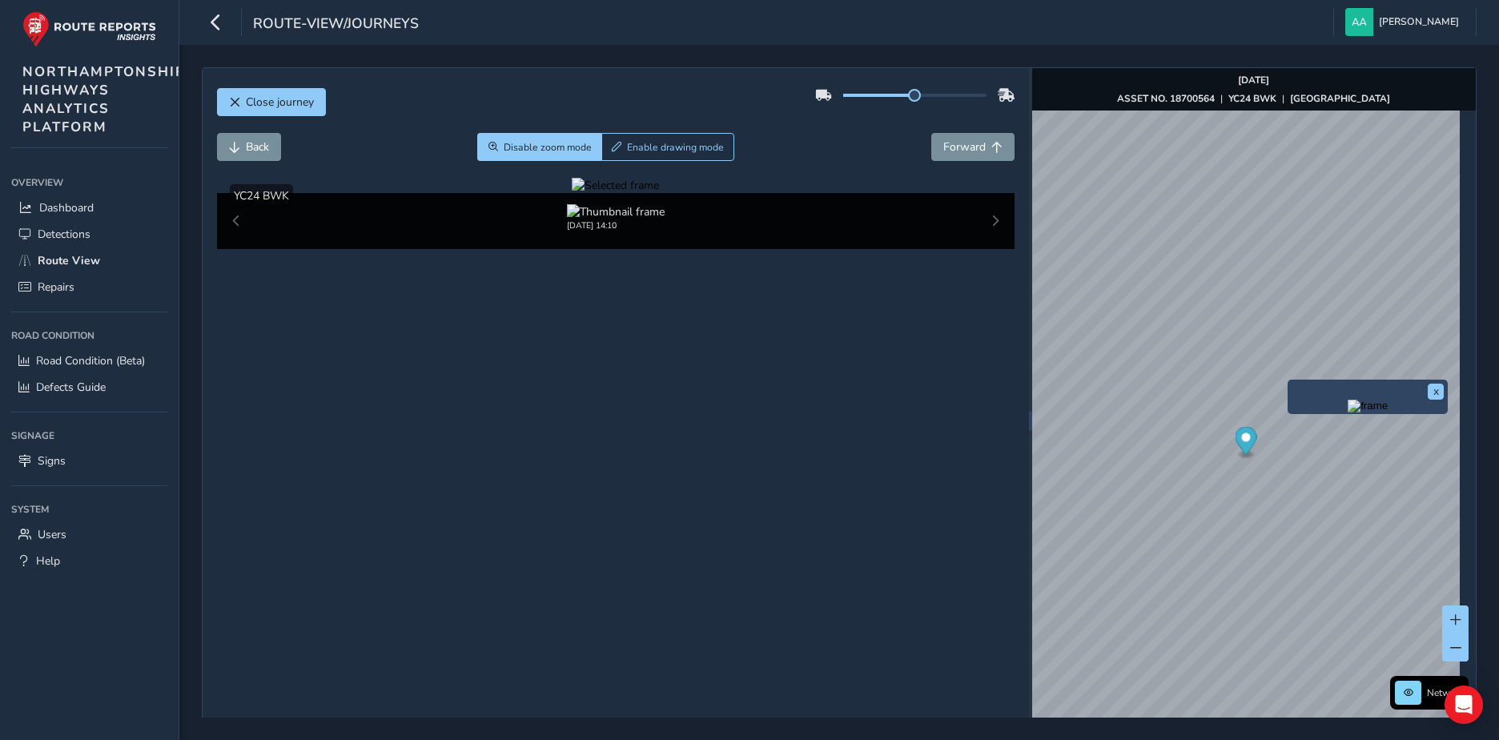
click at [659, 193] on div at bounding box center [615, 185] width 87 height 15
click at [569, 151] on span "Disable zoom mode" at bounding box center [548, 147] width 88 height 13
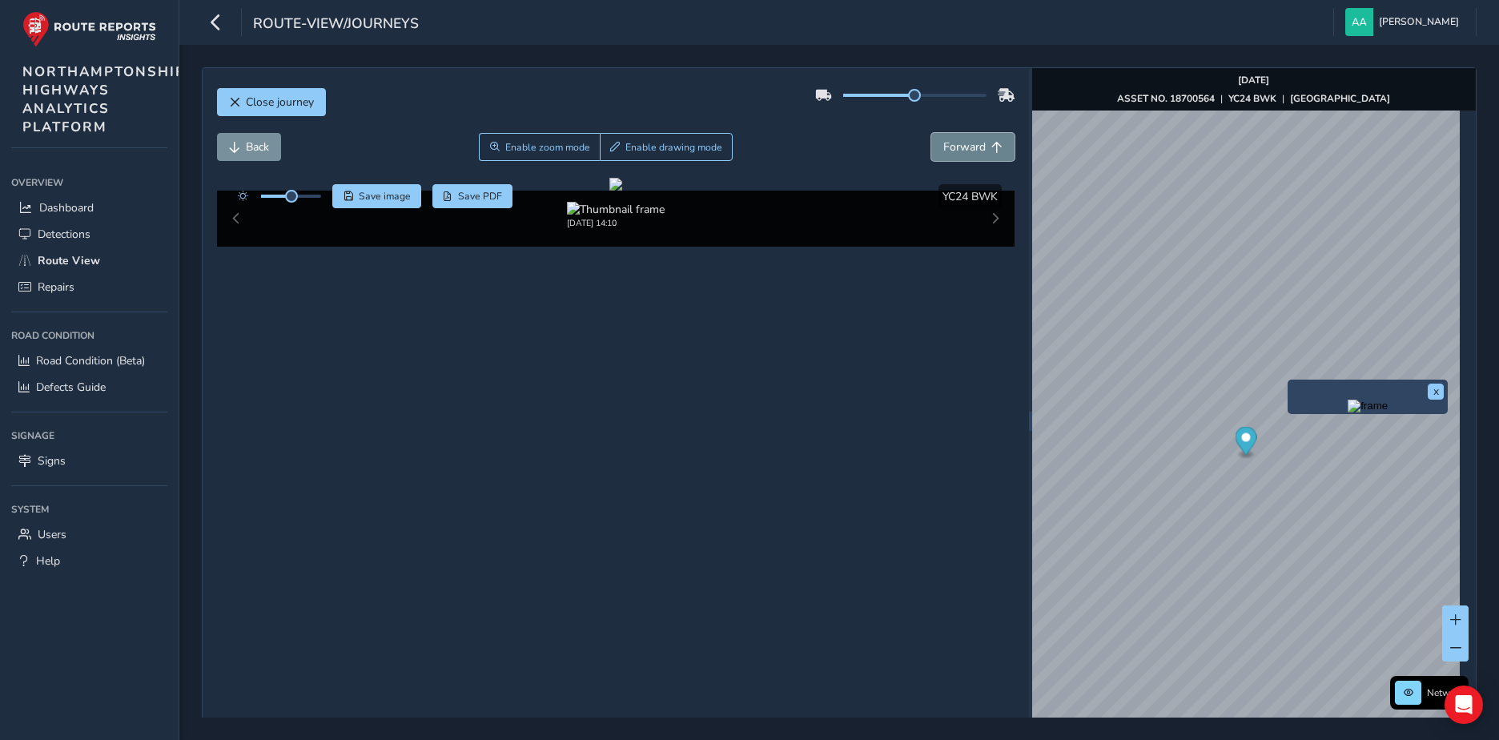
click at [973, 145] on span "Forward" at bounding box center [965, 146] width 42 height 15
click at [965, 154] on span "Forward" at bounding box center [965, 146] width 42 height 15
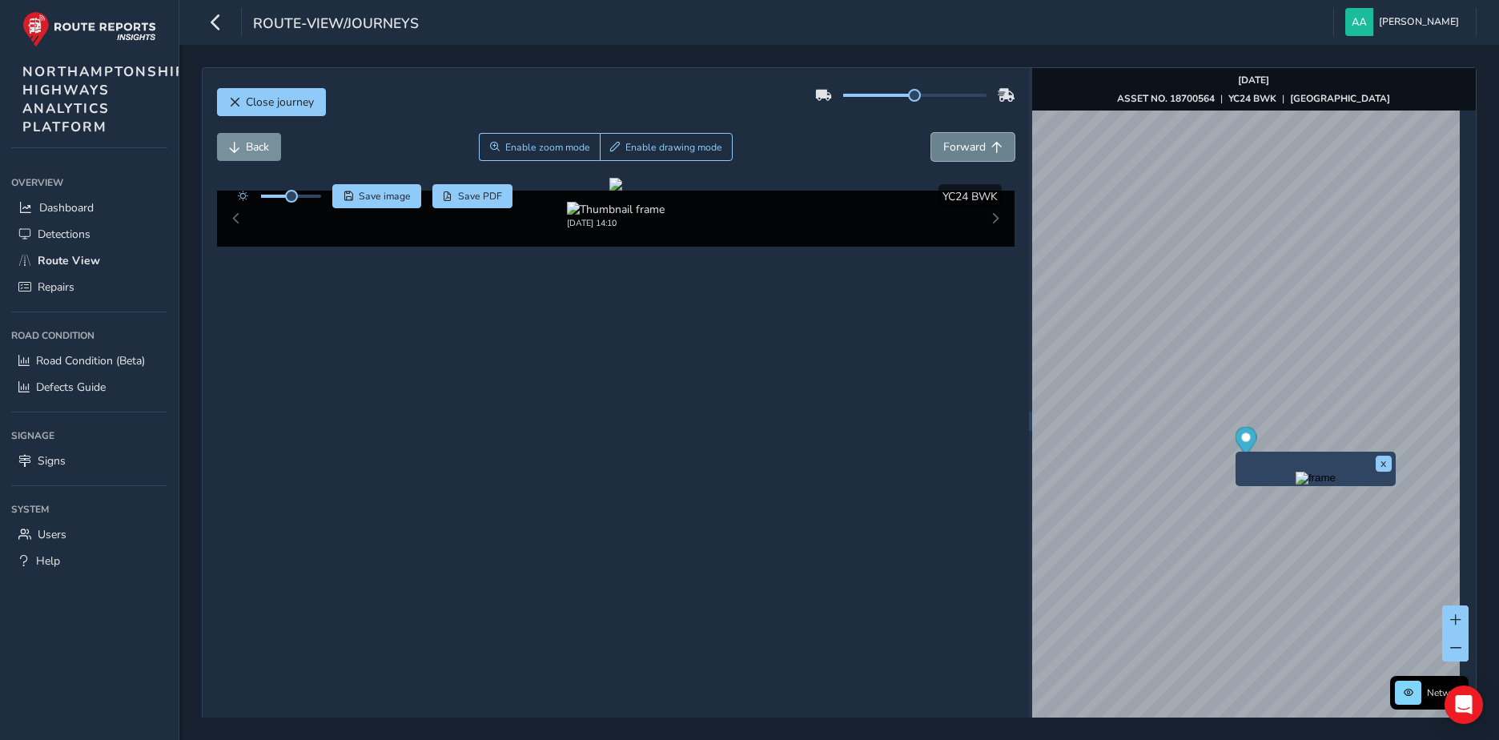
click at [961, 143] on span "Forward" at bounding box center [965, 146] width 42 height 15
click at [968, 150] on span "Forward" at bounding box center [965, 146] width 42 height 15
click at [532, 149] on span "Enable zoom mode" at bounding box center [547, 147] width 85 height 13
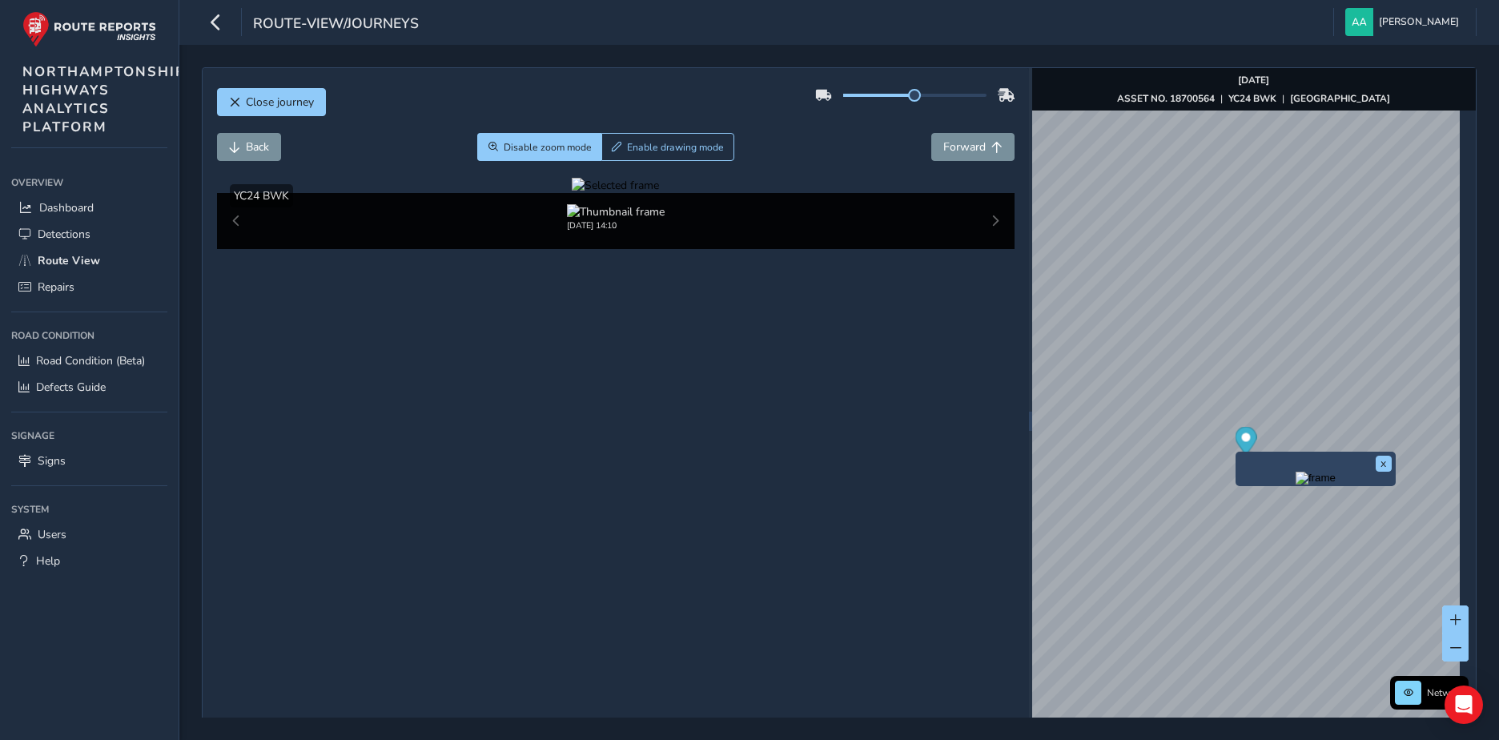
click at [593, 193] on div at bounding box center [615, 185] width 87 height 15
click at [525, 151] on span "Disable zoom mode" at bounding box center [548, 147] width 88 height 13
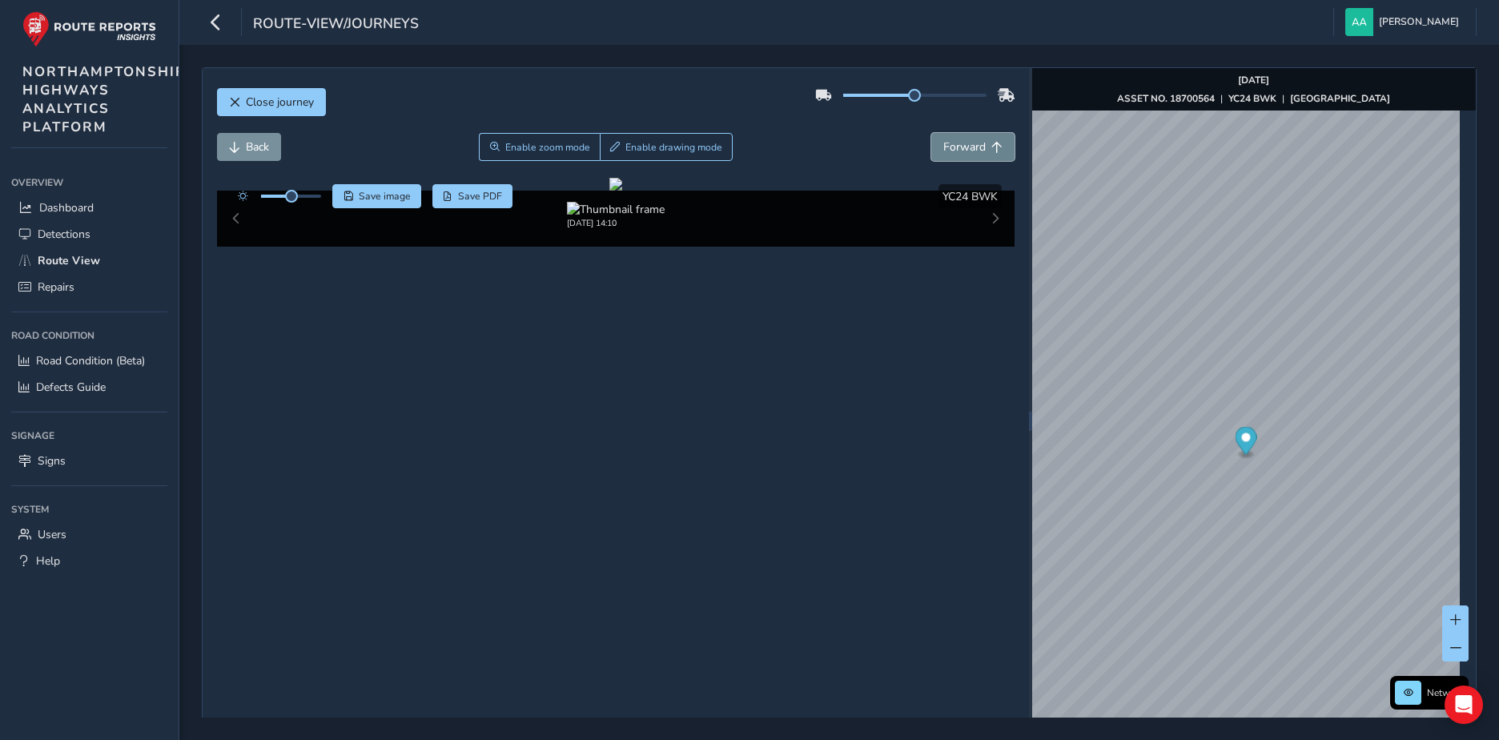
click at [948, 143] on span "Forward" at bounding box center [965, 146] width 42 height 15
click at [955, 143] on span "Forward" at bounding box center [965, 146] width 42 height 15
click at [956, 149] on span "Forward" at bounding box center [965, 146] width 42 height 15
click at [542, 148] on span "Enable zoom mode" at bounding box center [547, 147] width 85 height 13
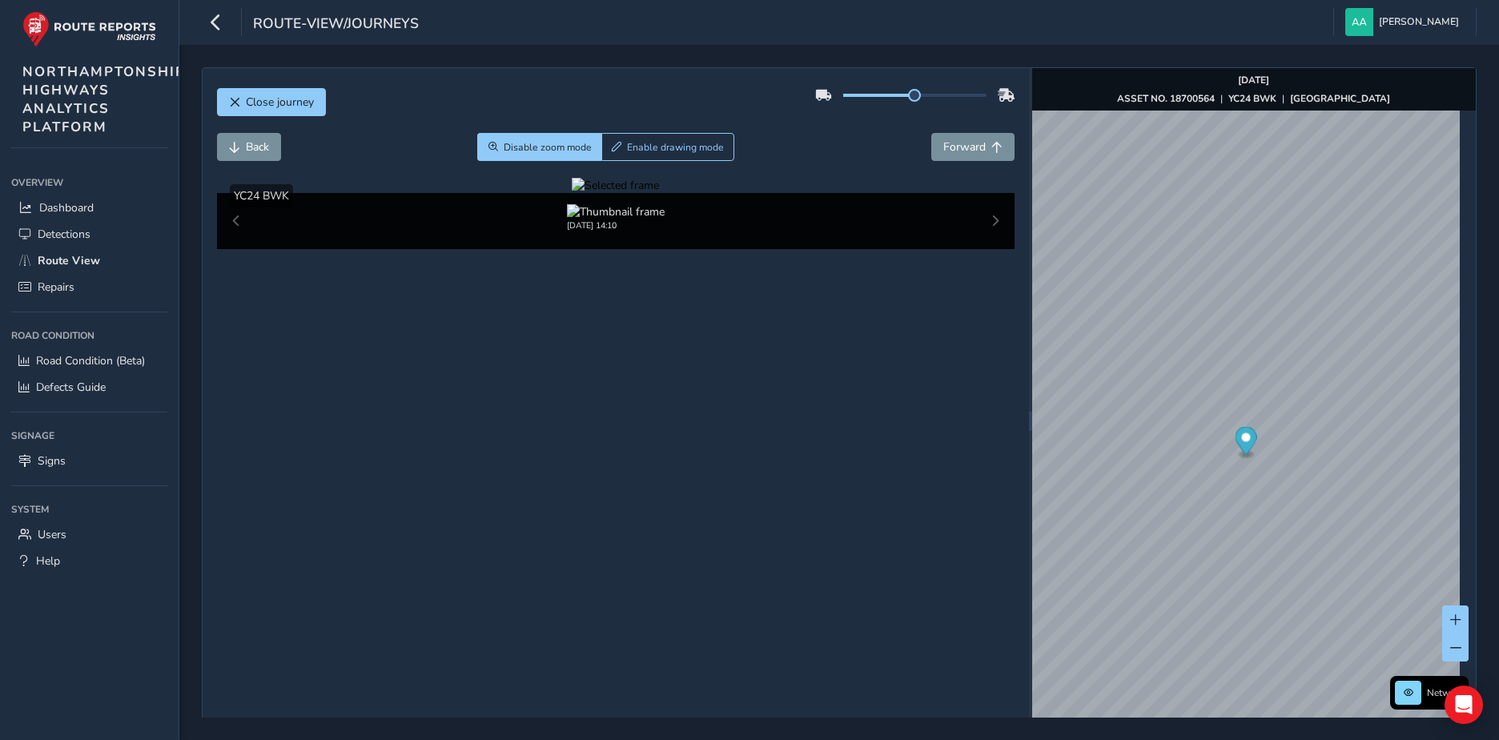
click at [572, 193] on div at bounding box center [615, 185] width 87 height 15
click at [636, 336] on img at bounding box center [921, 522] width 2307 height 1298
click at [546, 150] on span "Disable zoom mode" at bounding box center [548, 147] width 88 height 13
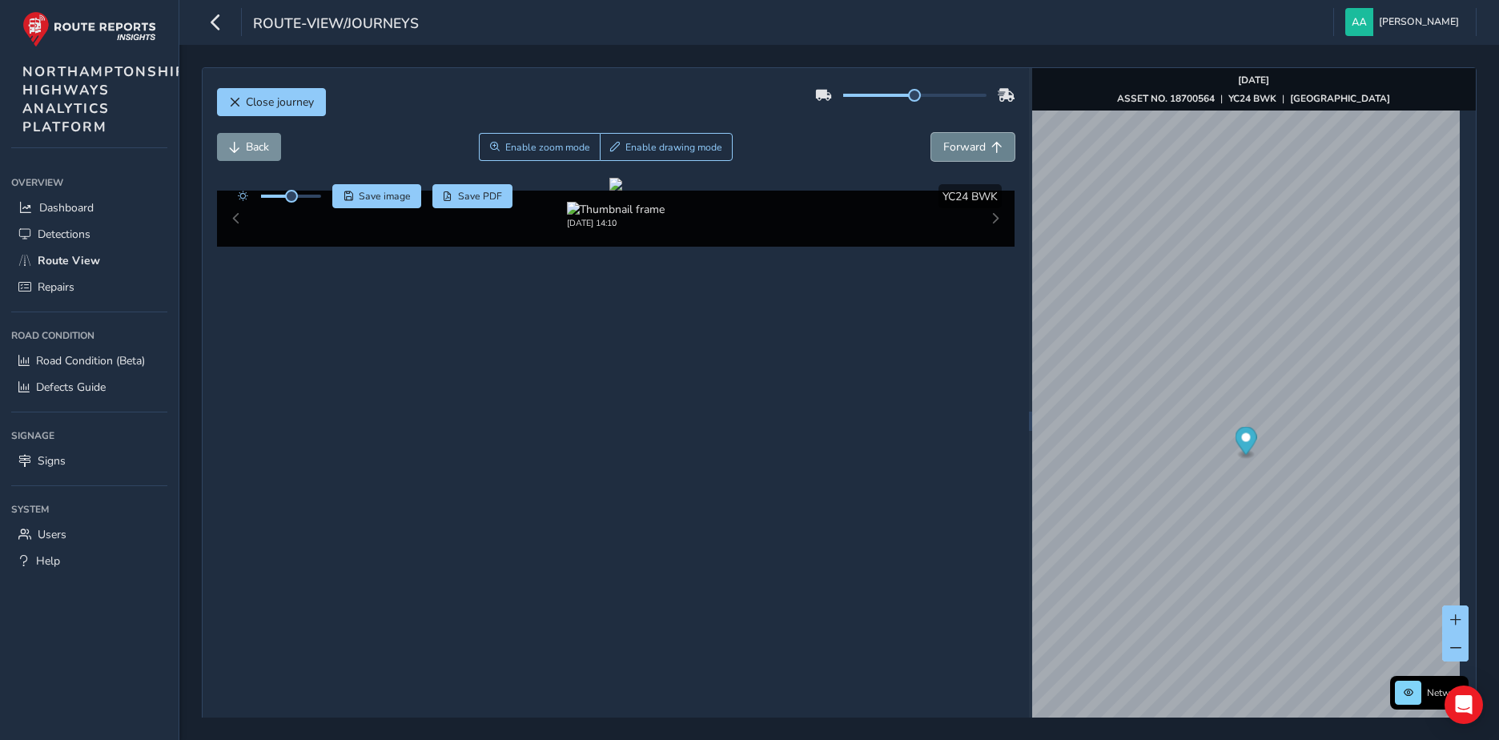
click at [992, 150] on span "Forward" at bounding box center [997, 147] width 11 height 11
click at [980, 151] on button "Forward" at bounding box center [972, 147] width 83 height 28
click at [300, 203] on span at bounding box center [299, 196] width 13 height 13
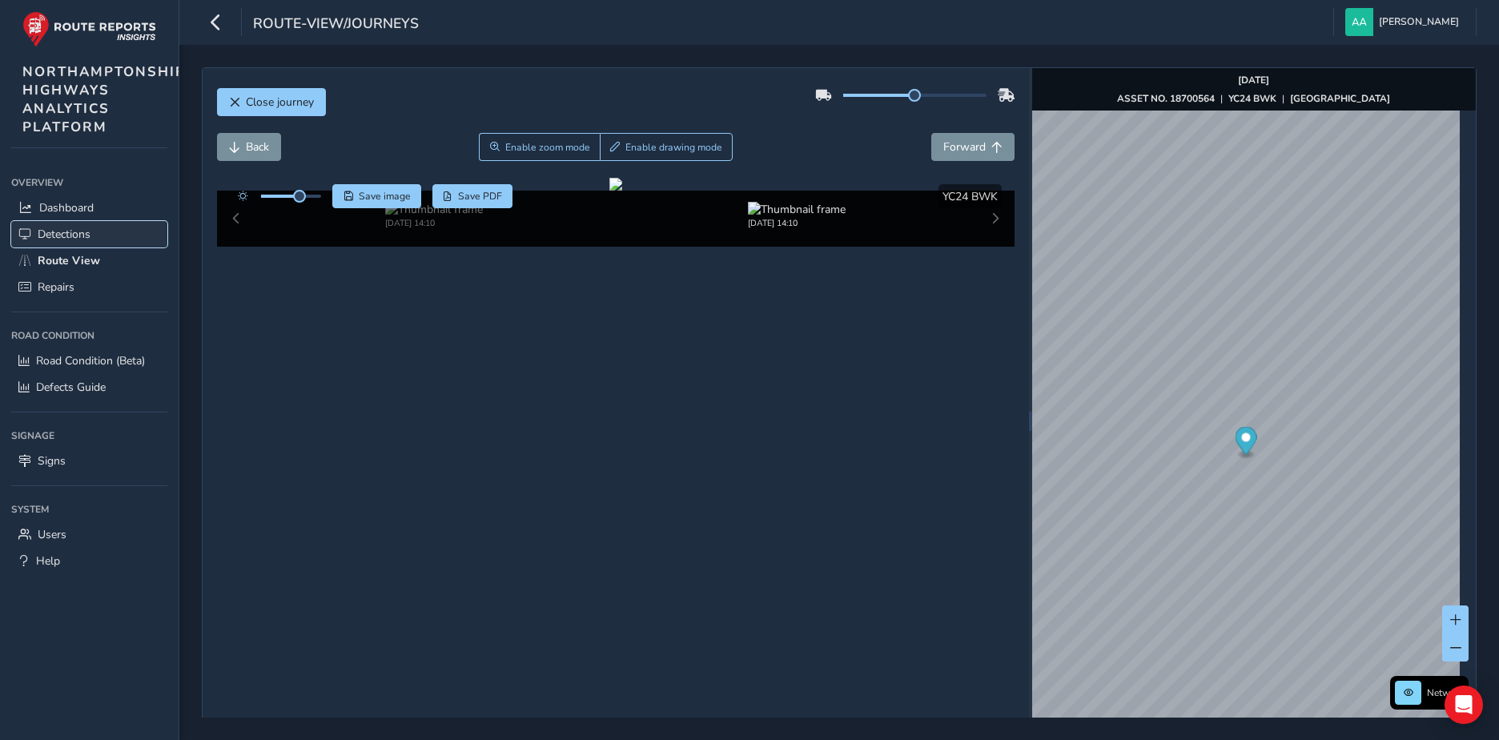
click at [66, 232] on span "Detections" at bounding box center [64, 234] width 53 height 15
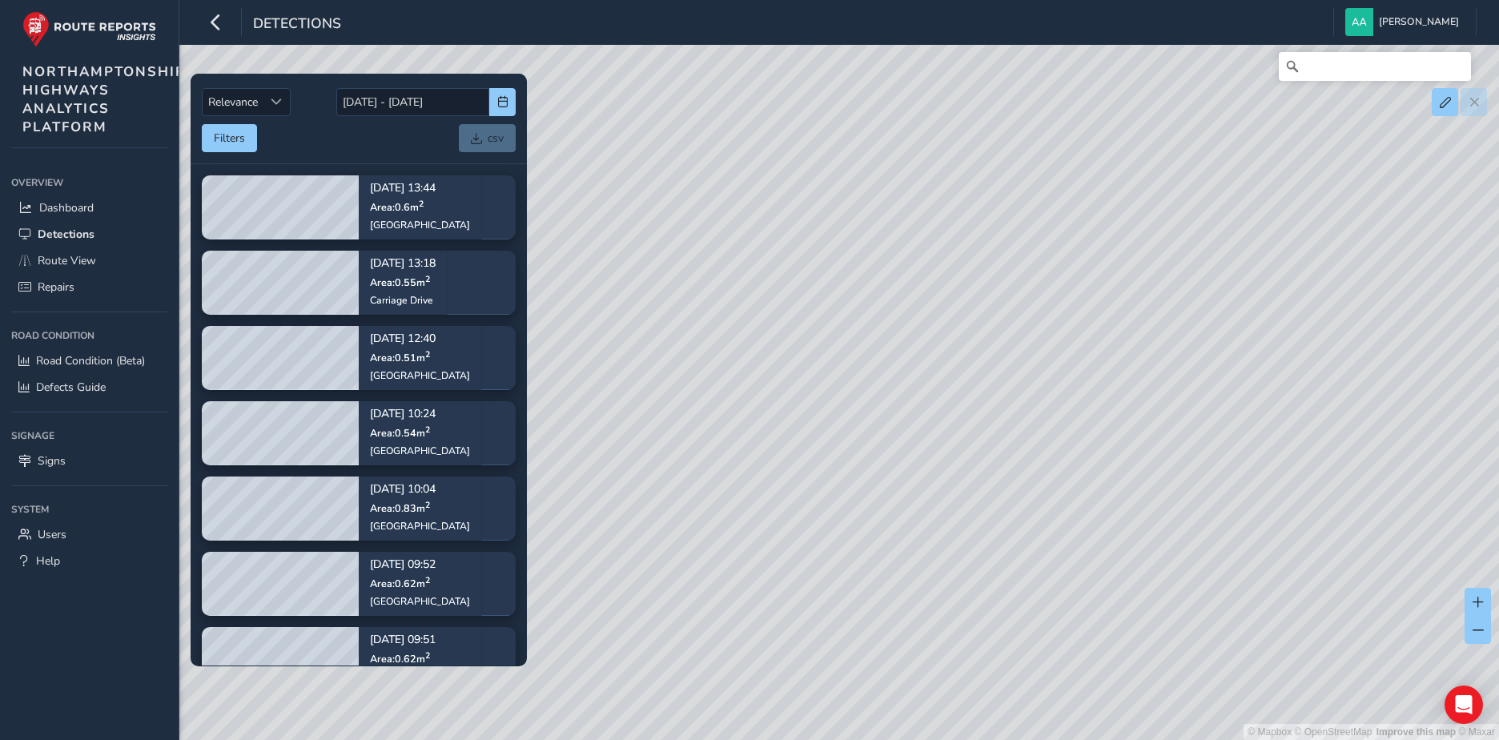
drag, startPoint x: 876, startPoint y: 206, endPoint x: 783, endPoint y: 598, distance: 403.5
click at [783, 593] on div "© Mapbox © OpenStreetMap Improve this map © Maxar" at bounding box center [749, 370] width 1499 height 740
drag, startPoint x: 822, startPoint y: 283, endPoint x: 848, endPoint y: 687, distance: 405.3
click at [848, 687] on div "© Mapbox © OpenStreetMap Improve this map © Maxar" at bounding box center [749, 370] width 1499 height 740
drag, startPoint x: 807, startPoint y: 306, endPoint x: 798, endPoint y: 594, distance: 288.5
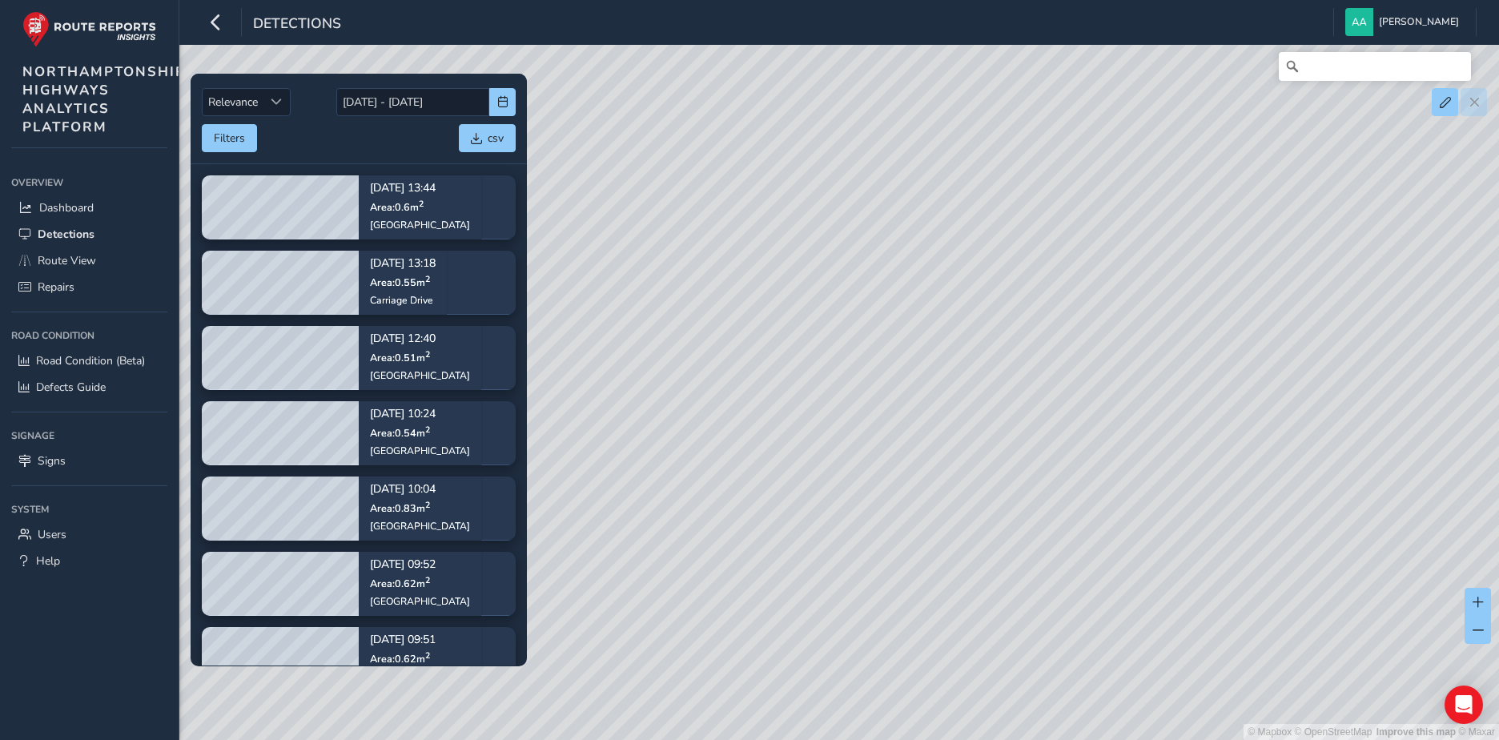
click at [798, 594] on div "© Mapbox © OpenStreetMap Improve this map © Maxar" at bounding box center [749, 370] width 1499 height 740
drag, startPoint x: 1021, startPoint y: 228, endPoint x: 1011, endPoint y: 489, distance: 260.5
click at [1014, 529] on div "© Mapbox © OpenStreetMap Improve this map © Maxar" at bounding box center [749, 370] width 1499 height 740
drag, startPoint x: 947, startPoint y: 225, endPoint x: 956, endPoint y: 539, distance: 314.1
click at [956, 539] on div "© Mapbox © OpenStreetMap Improve this map © Maxar" at bounding box center [749, 370] width 1499 height 740
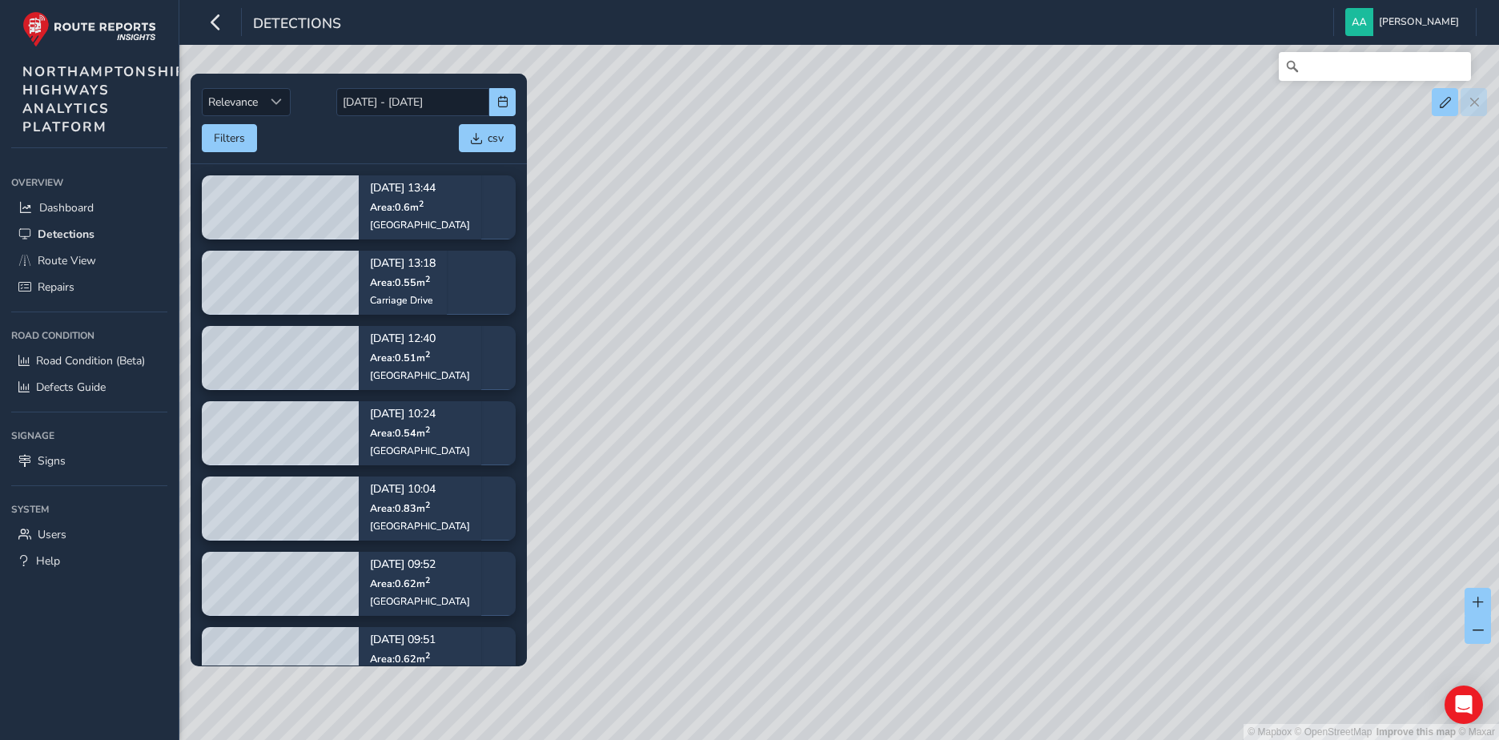
drag, startPoint x: 1114, startPoint y: 282, endPoint x: 530, endPoint y: 151, distance: 598.5
click at [530, 151] on div "© Mapbox © OpenStreetMap Improve this map © Maxar" at bounding box center [749, 370] width 1499 height 740
drag, startPoint x: 621, startPoint y: 511, endPoint x: 800, endPoint y: 461, distance: 186.4
click at [800, 461] on div "© Mapbox © OpenStreetMap Improve this map © Maxar" at bounding box center [749, 370] width 1499 height 740
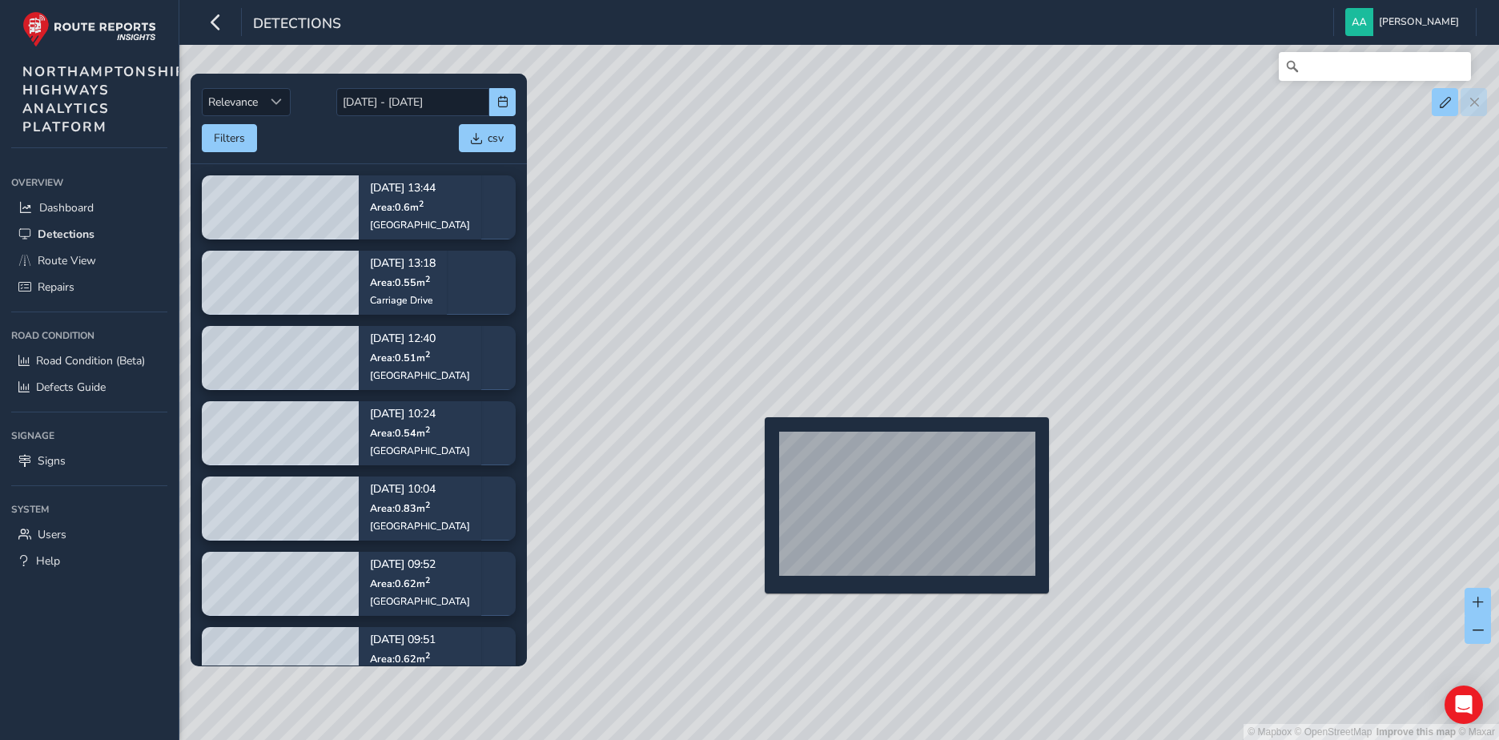
click at [755, 443] on div "© Mapbox © OpenStreetMap Improve this map © Maxar" at bounding box center [749, 370] width 1499 height 740
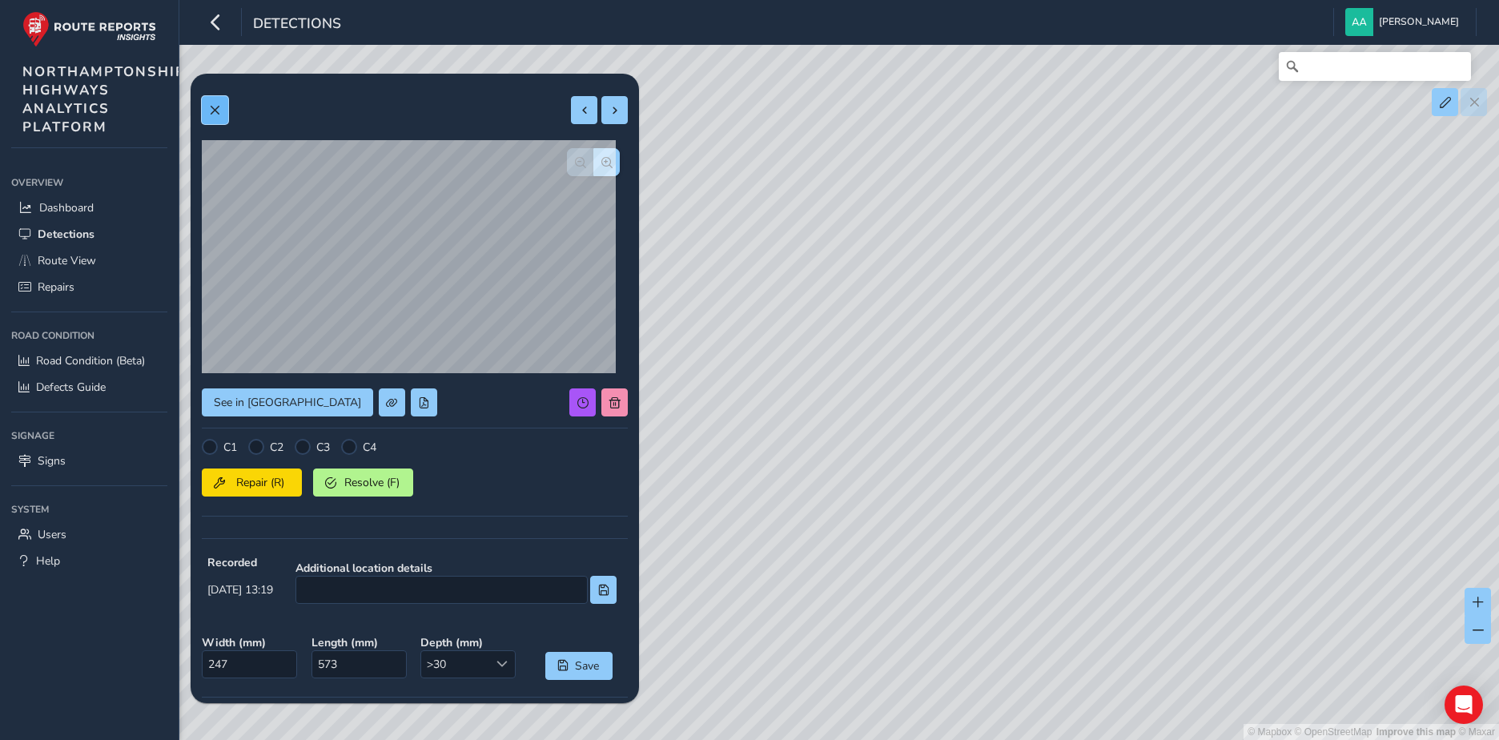
click at [220, 105] on span at bounding box center [214, 110] width 11 height 11
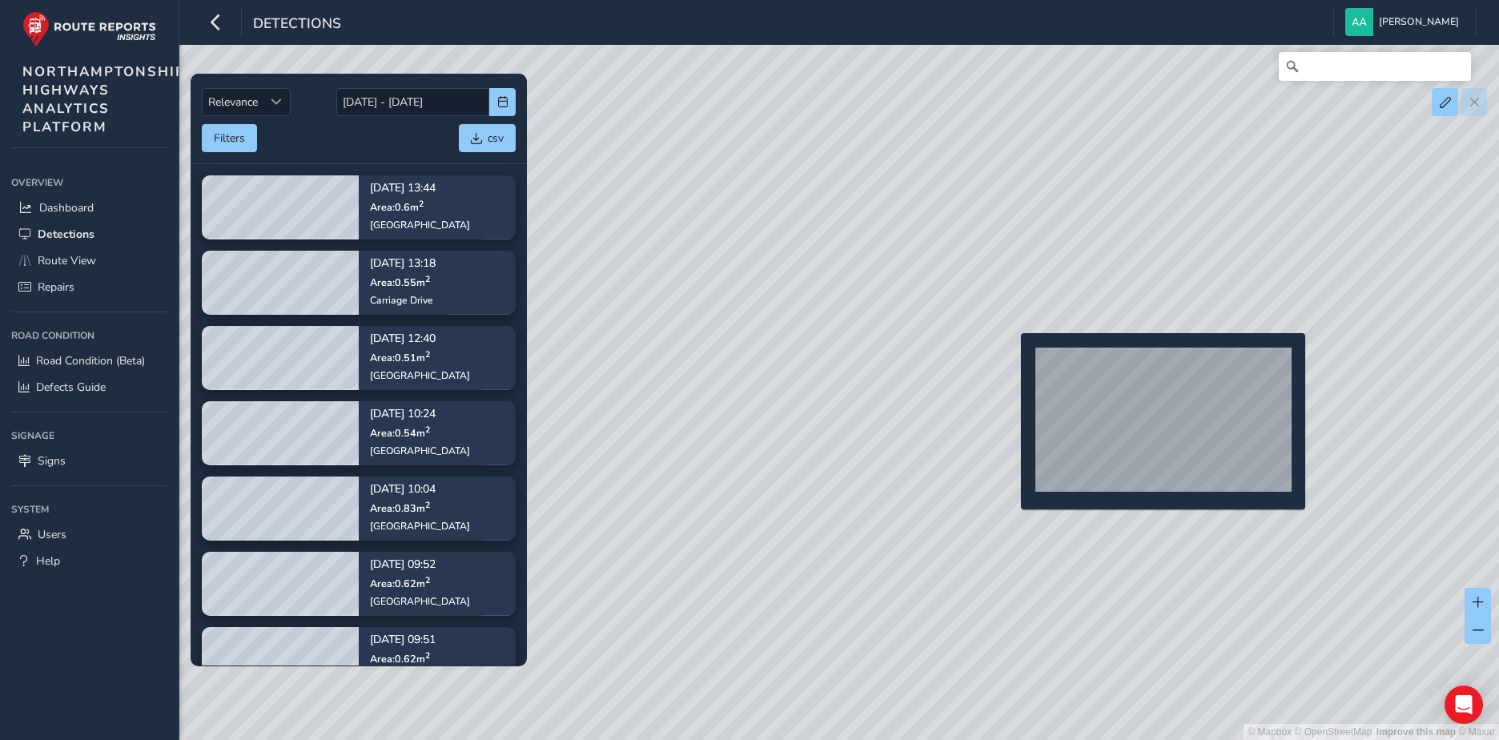
click at [1012, 359] on div "© Mapbox © OpenStreetMap Improve this map © Maxar" at bounding box center [749, 370] width 1499 height 740
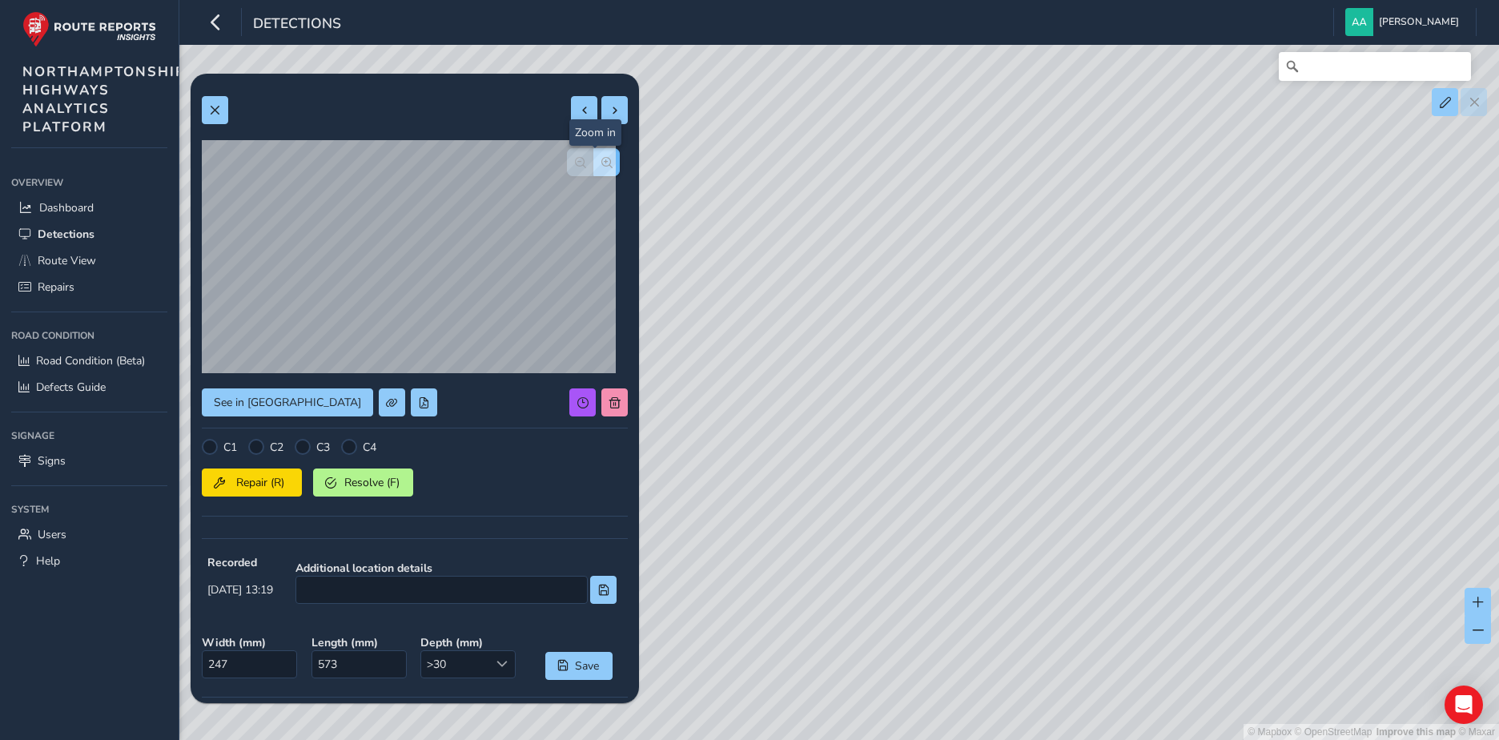
click at [602, 163] on span "button" at bounding box center [607, 162] width 11 height 11
click at [602, 162] on span "button" at bounding box center [607, 162] width 11 height 11
click at [602, 165] on span "button" at bounding box center [607, 162] width 11 height 11
click at [567, 161] on button "button" at bounding box center [580, 162] width 26 height 28
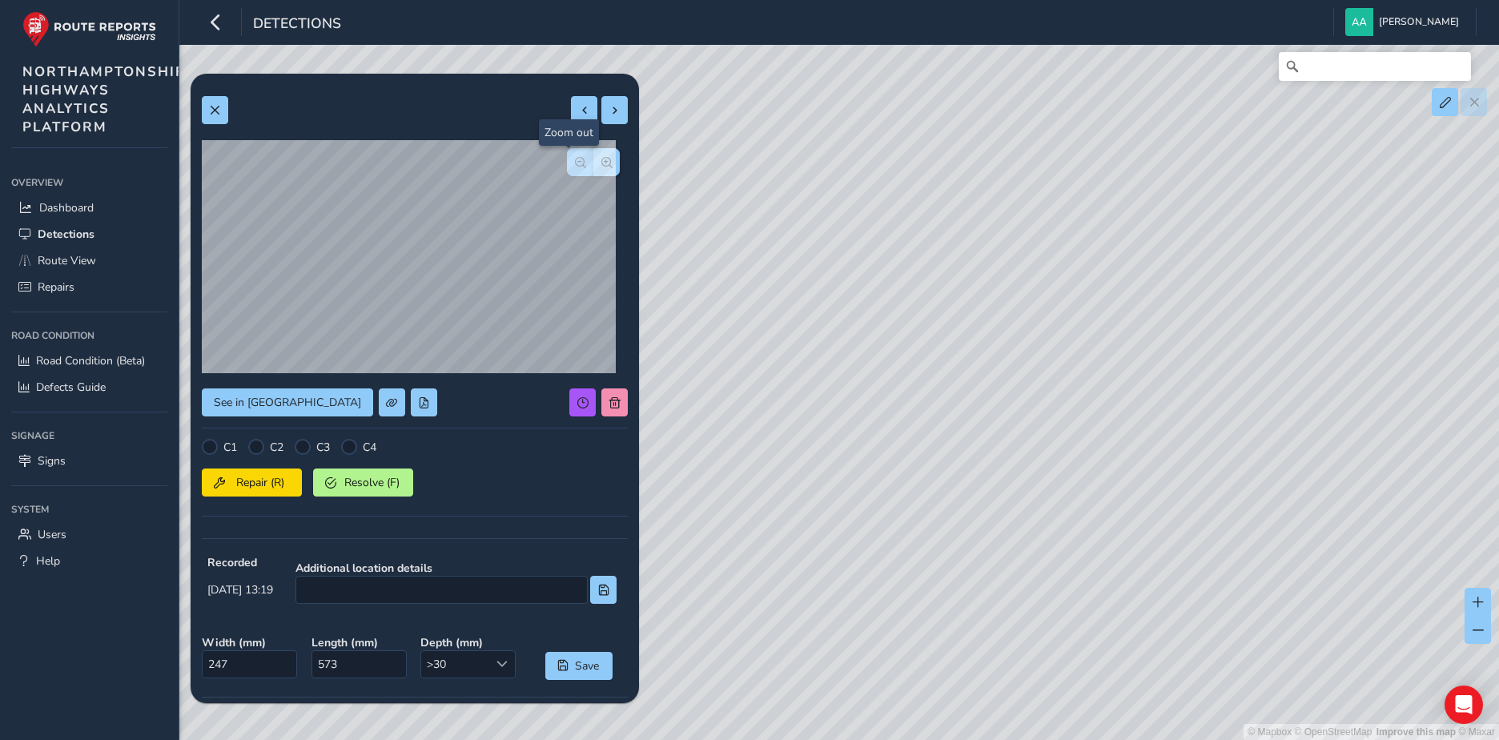
click at [567, 161] on button "button" at bounding box center [580, 162] width 26 height 28
click at [597, 155] on button "button" at bounding box center [606, 162] width 26 height 28
click at [602, 163] on span "button" at bounding box center [607, 162] width 11 height 11
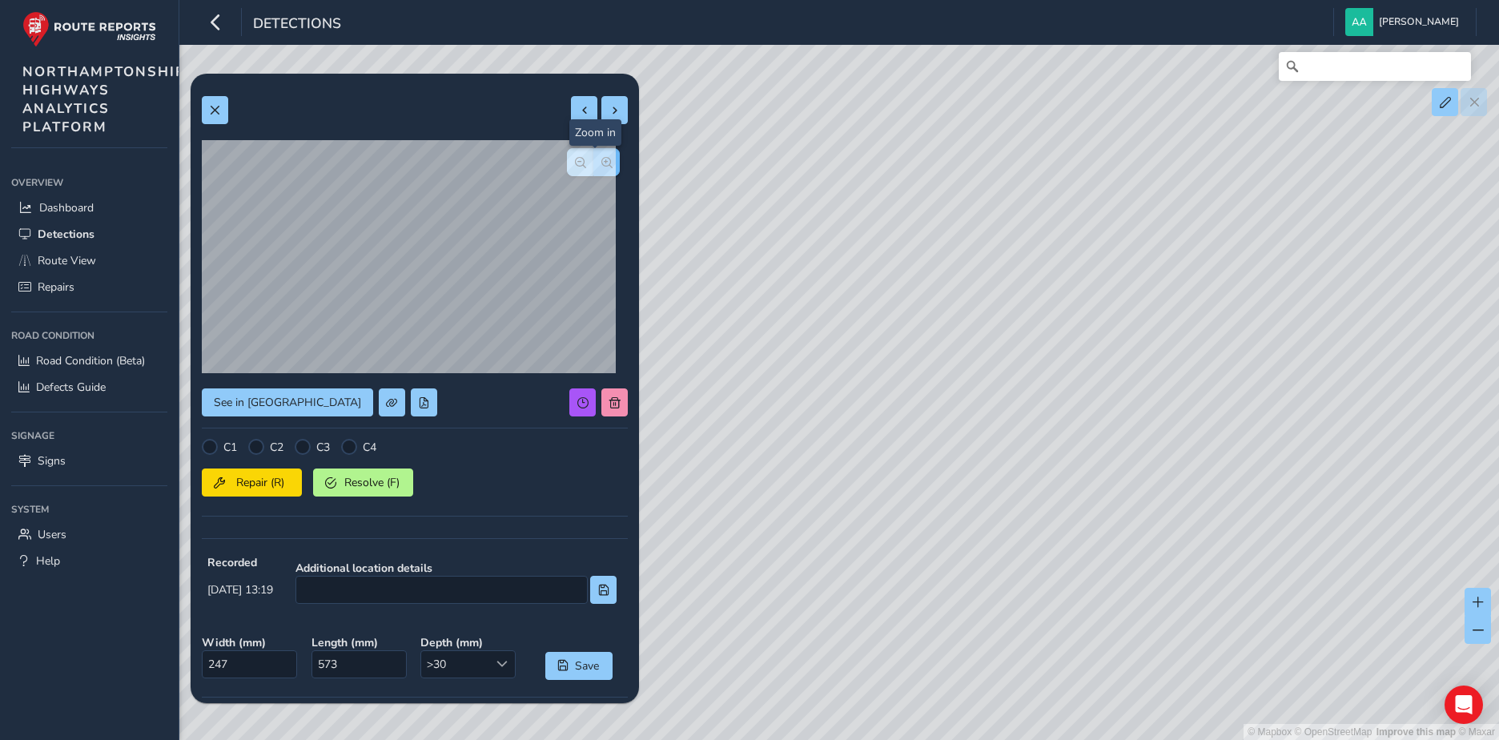
click at [602, 163] on span "button" at bounding box center [607, 162] width 11 height 11
click at [575, 159] on span "button" at bounding box center [580, 162] width 11 height 11
click at [271, 404] on span "See in Route View" at bounding box center [287, 402] width 147 height 15
click at [214, 107] on span at bounding box center [214, 110] width 11 height 11
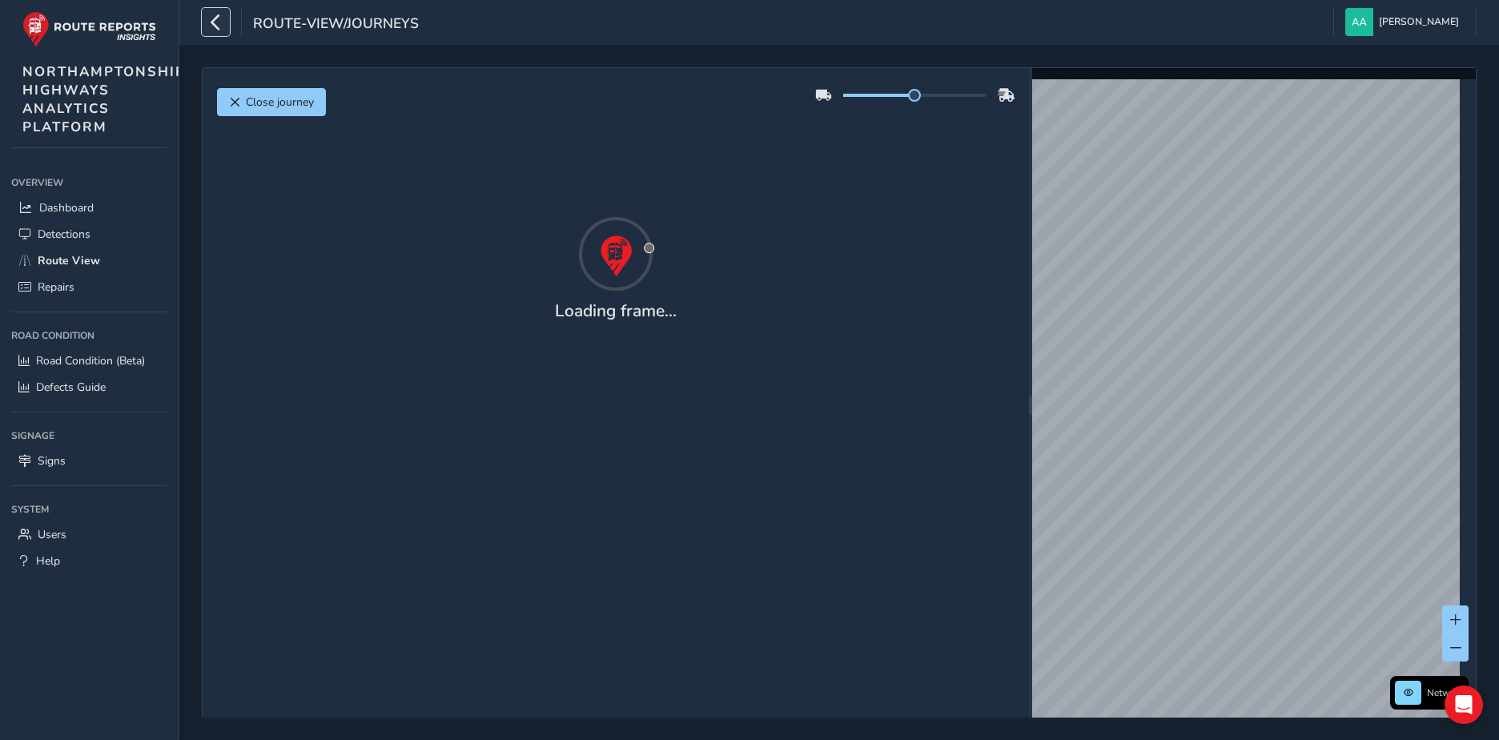
click at [215, 27] on icon "button" at bounding box center [215, 22] width 17 height 28
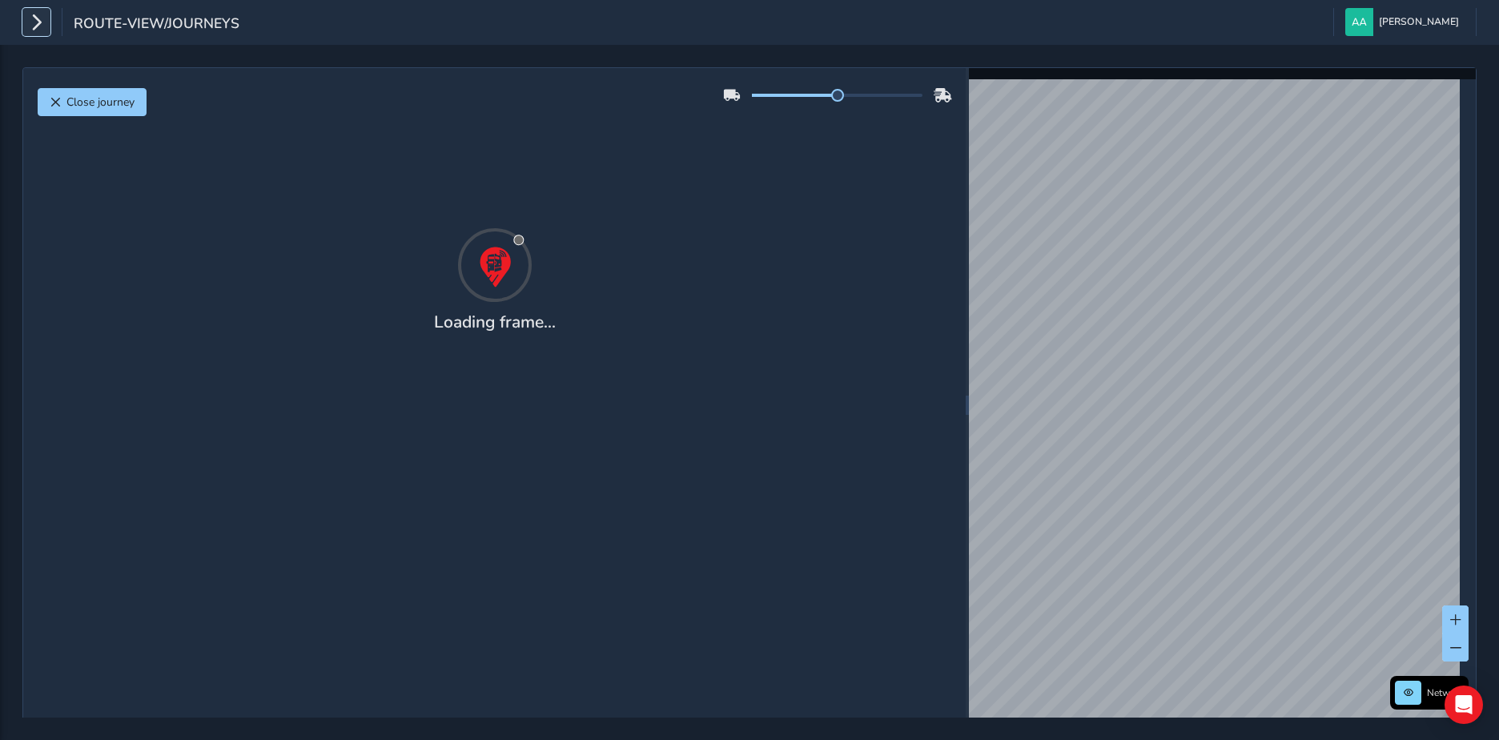
click at [37, 22] on icon "button" at bounding box center [36, 22] width 17 height 28
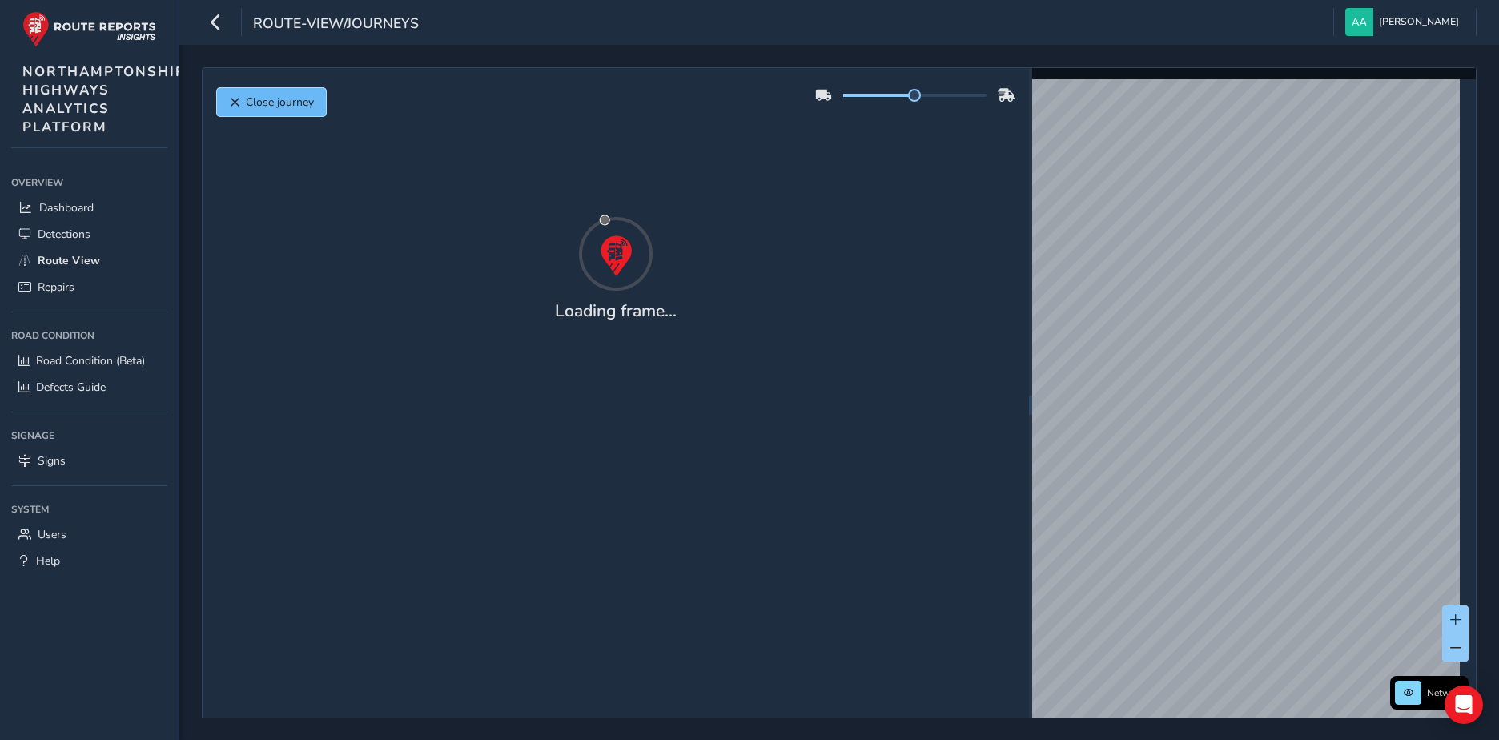
click at [296, 98] on span "Close journey" at bounding box center [280, 102] width 68 height 15
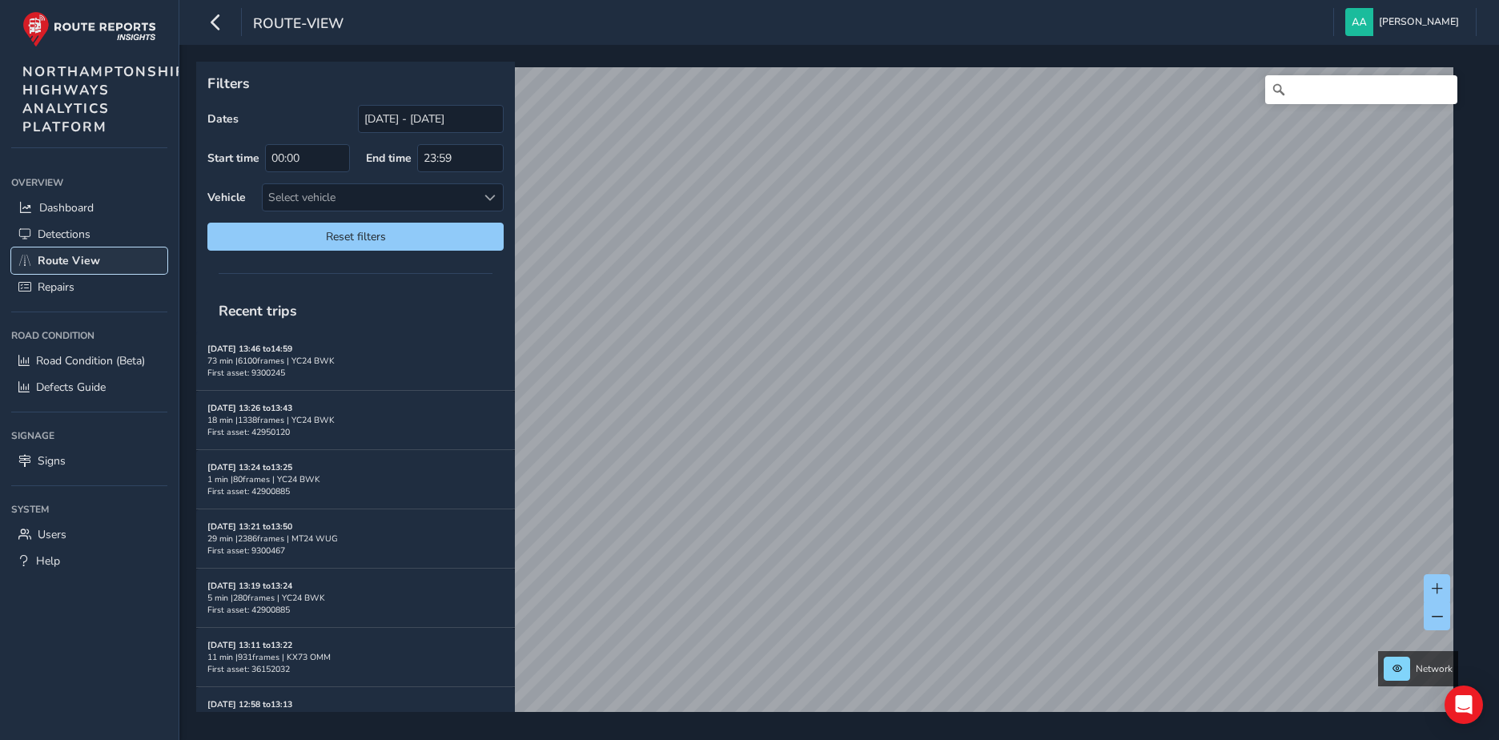
click at [78, 258] on span "Route View" at bounding box center [69, 260] width 62 height 15
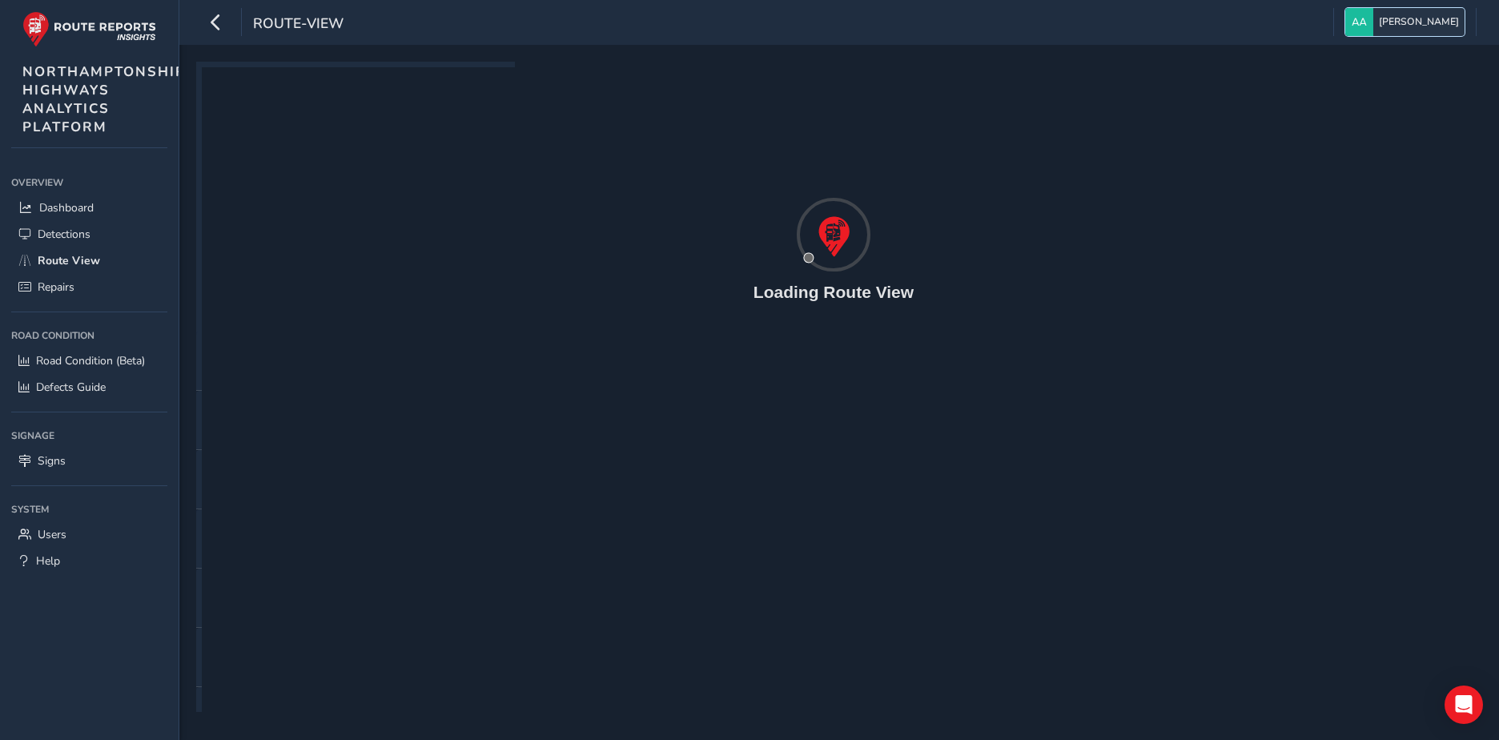
click at [1406, 24] on span "[PERSON_NAME]" at bounding box center [1419, 22] width 80 height 28
click at [1333, 60] on label "Colour Scheme:" at bounding box center [1327, 64] width 78 height 15
click at [1301, 82] on input "Colour Scheme:" at bounding box center [1301, 82] width 0 height 0
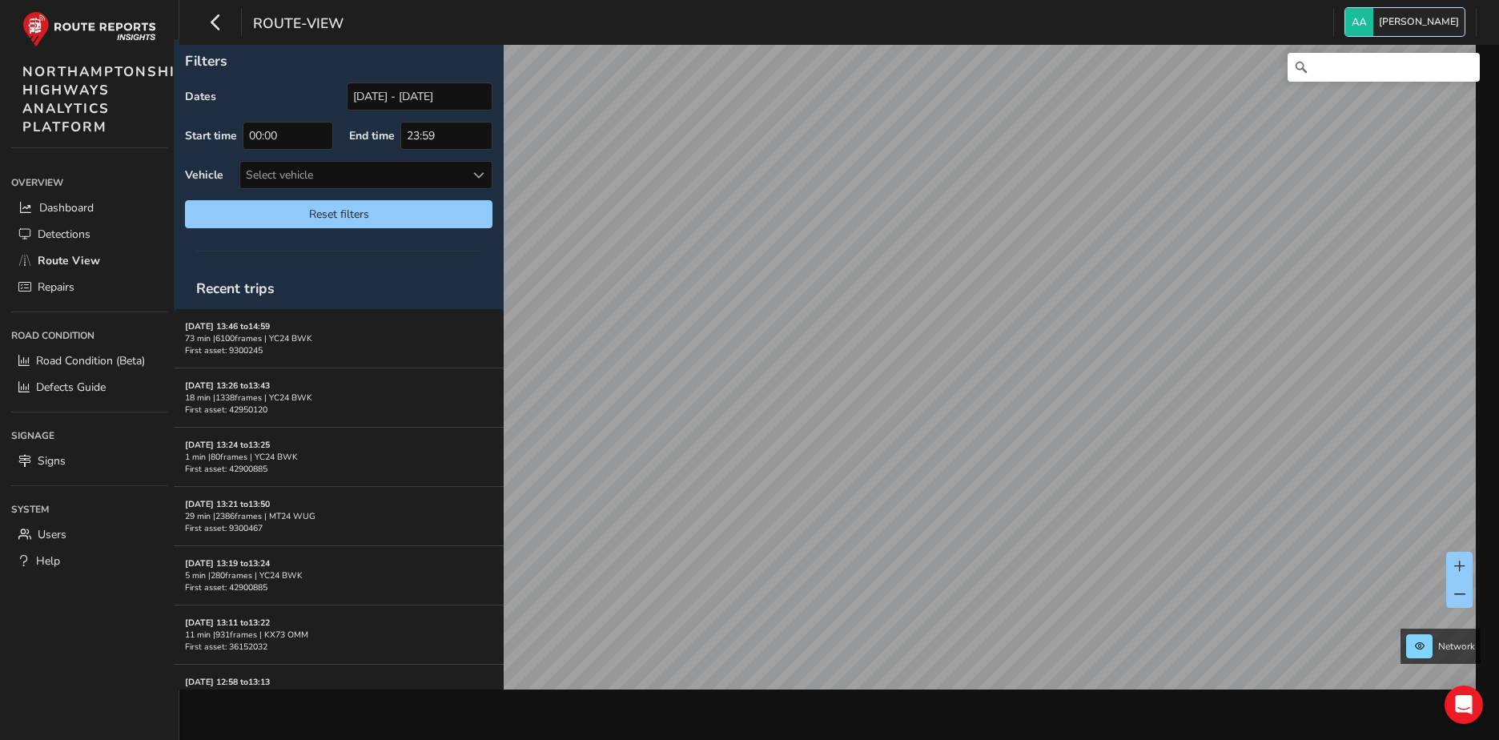
click at [1391, 23] on span "[PERSON_NAME]" at bounding box center [1419, 22] width 80 height 28
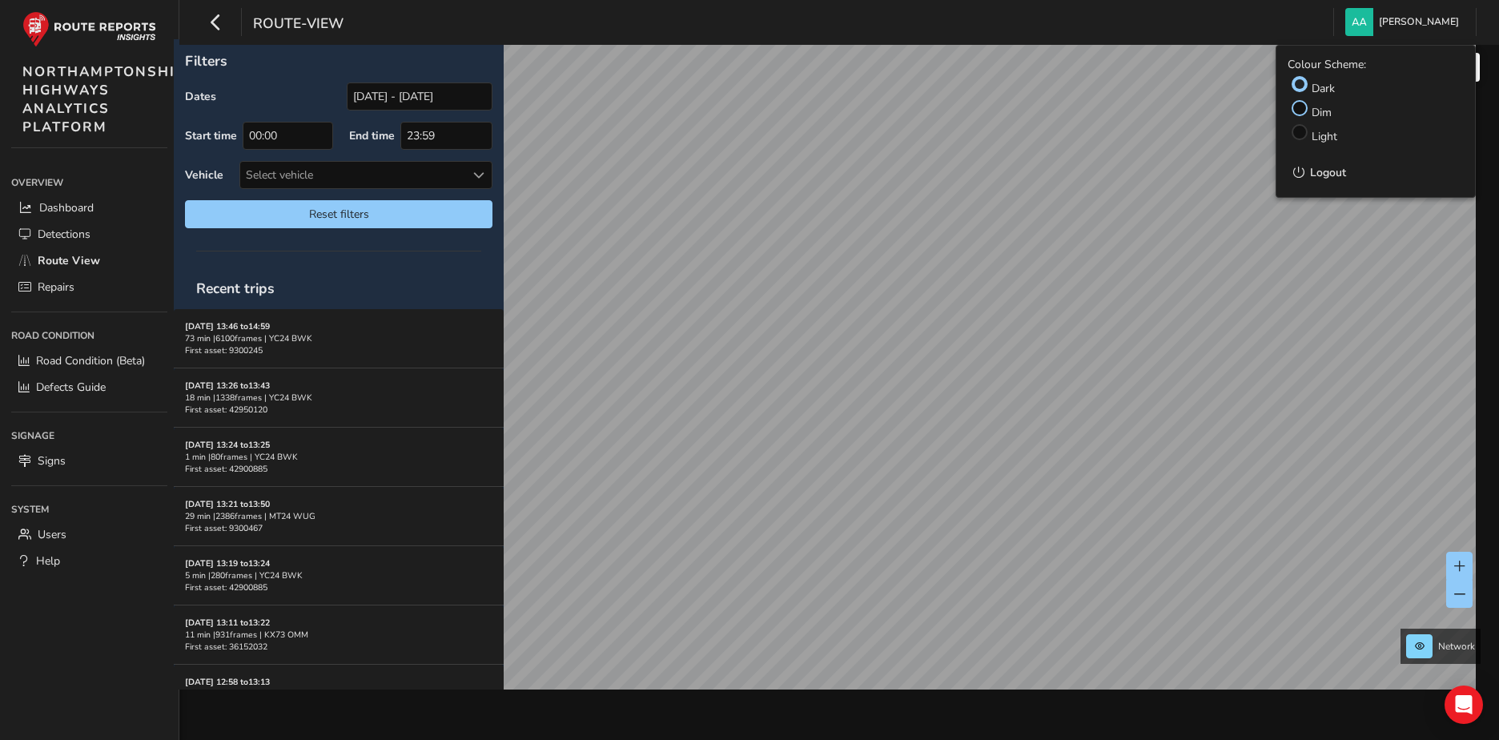
click at [1306, 114] on div at bounding box center [1300, 108] width 16 height 16
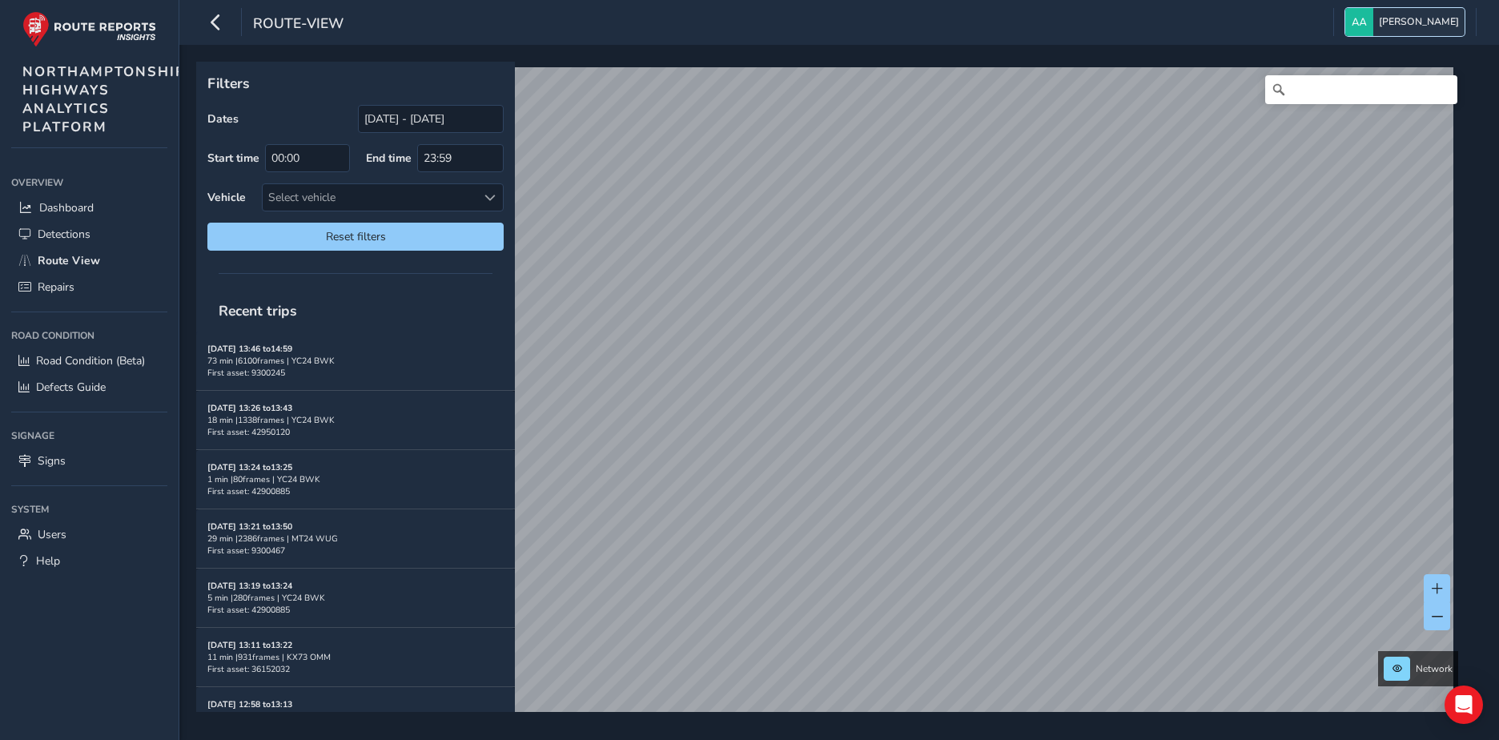
click at [1411, 22] on span "[PERSON_NAME]" at bounding box center [1419, 22] width 80 height 28
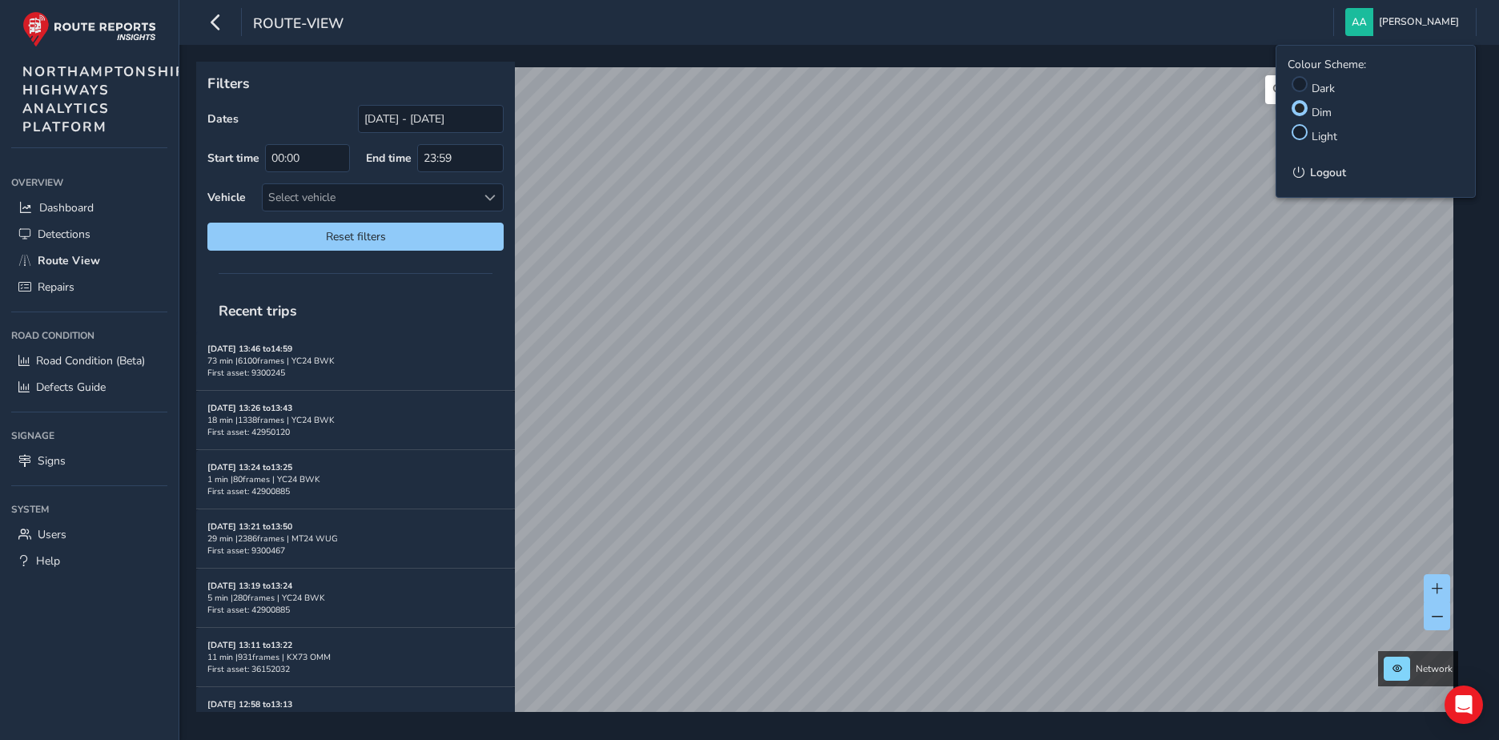
click at [1303, 136] on div at bounding box center [1300, 132] width 16 height 16
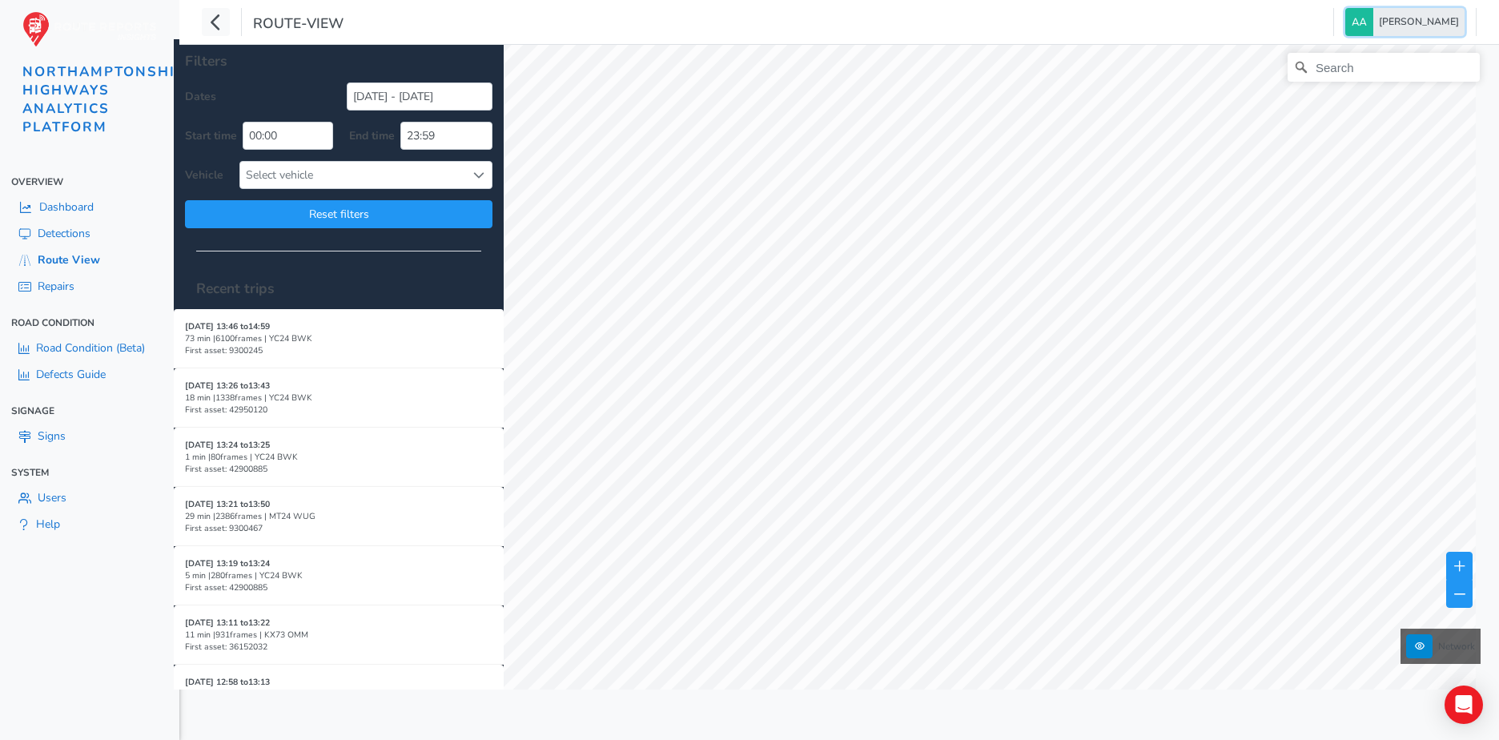
click at [1400, 18] on span "[PERSON_NAME]" at bounding box center [1419, 22] width 80 height 28
click at [1297, 87] on div at bounding box center [1299, 83] width 16 height 16
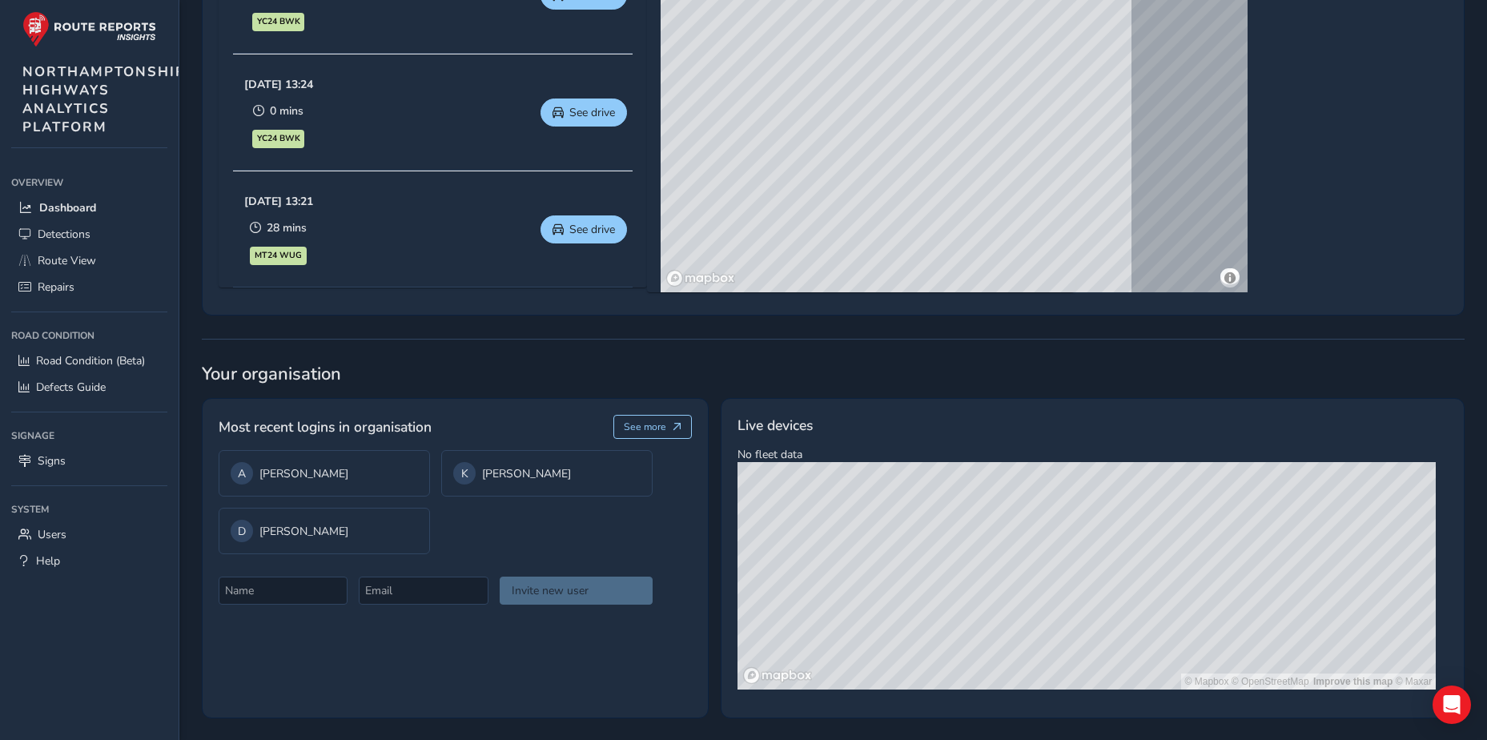
scroll to position [964, 0]
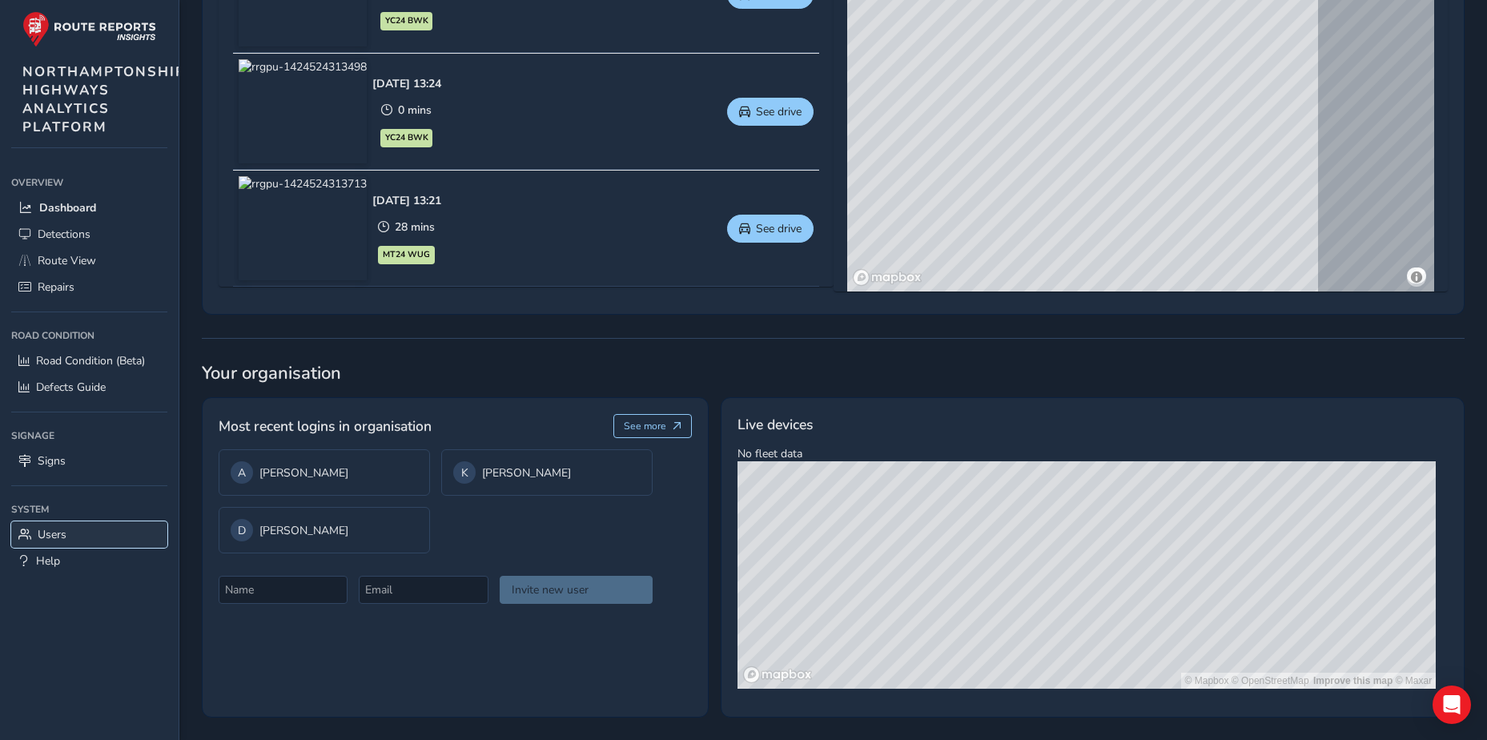
click at [52, 538] on span "Users" at bounding box center [52, 534] width 29 height 15
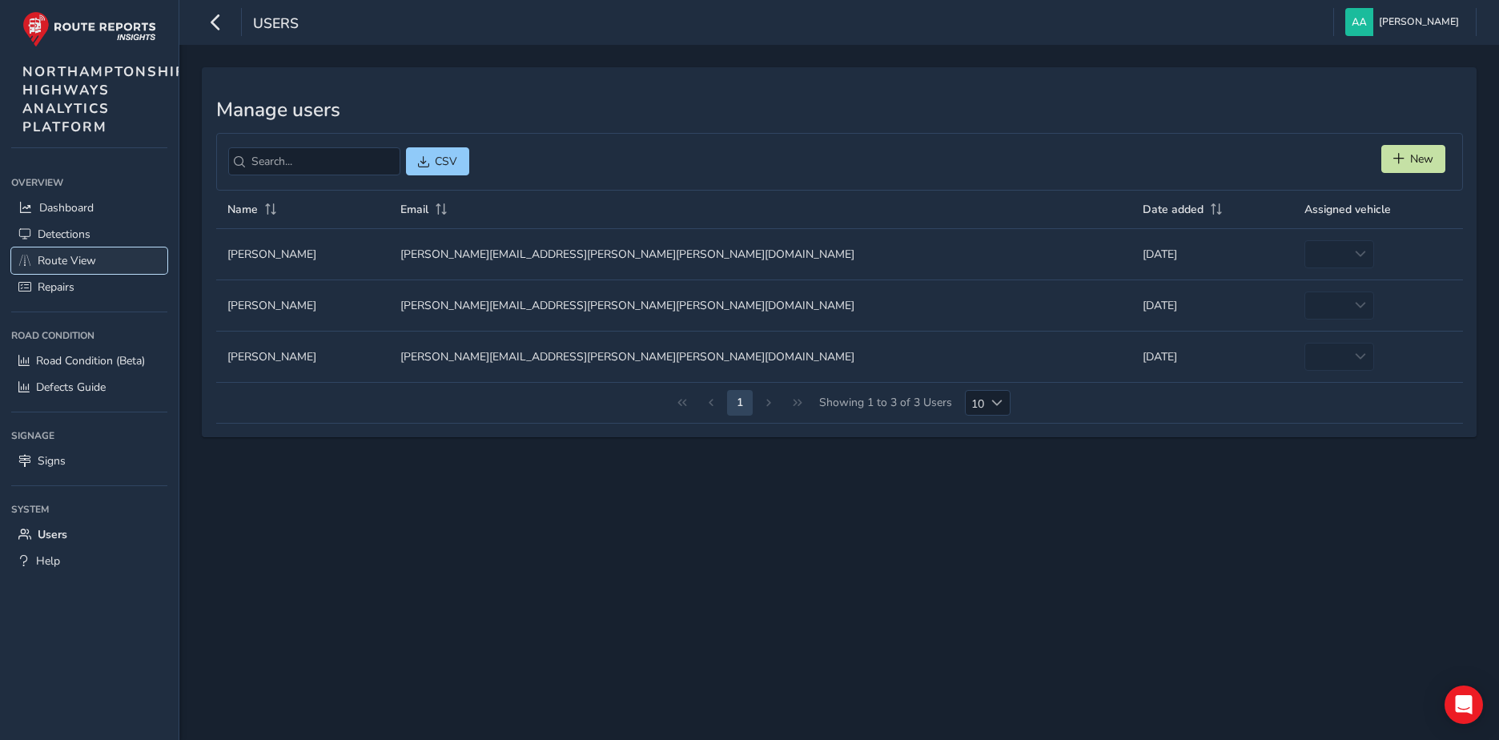
click at [64, 264] on span "Route View" at bounding box center [67, 260] width 58 height 15
